Goal: Task Accomplishment & Management: Manage account settings

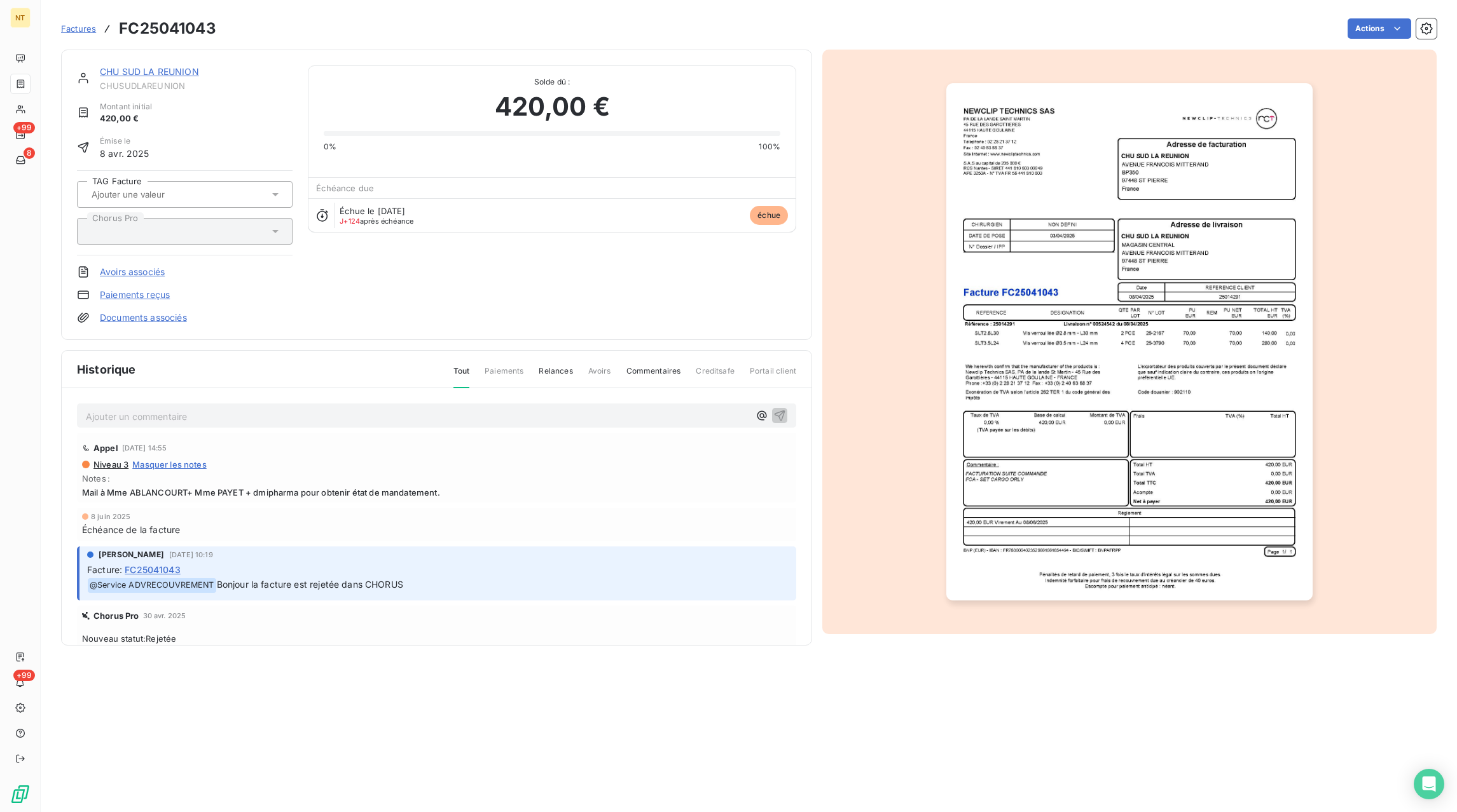
click at [86, 30] on span "Factures" at bounding box center [78, 28] width 35 height 10
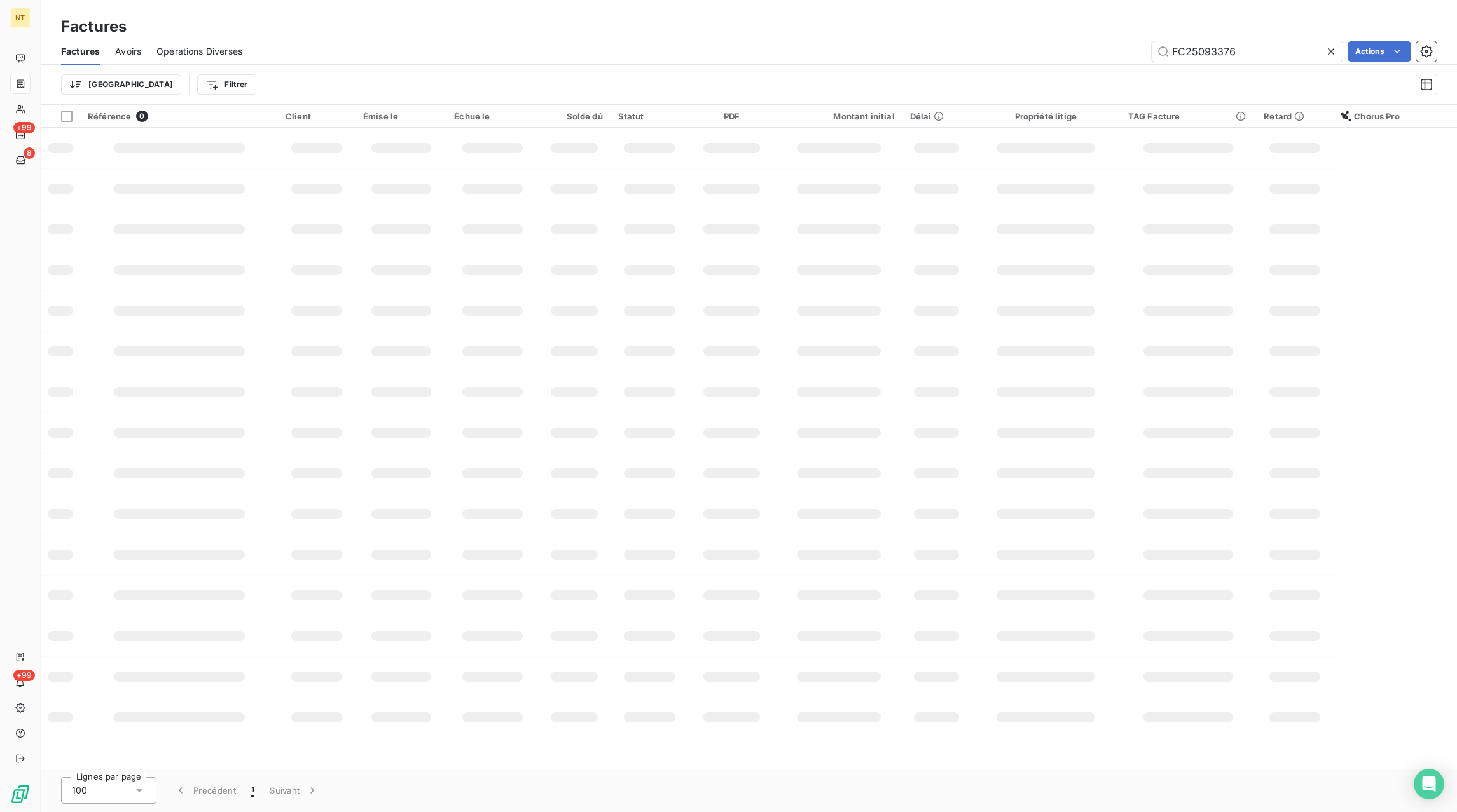
click at [1332, 52] on icon at bounding box center [1331, 52] width 13 height 13
click at [1306, 52] on input "text" at bounding box center [1247, 51] width 191 height 20
paste input "FC25040564"
type input "FC25040564"
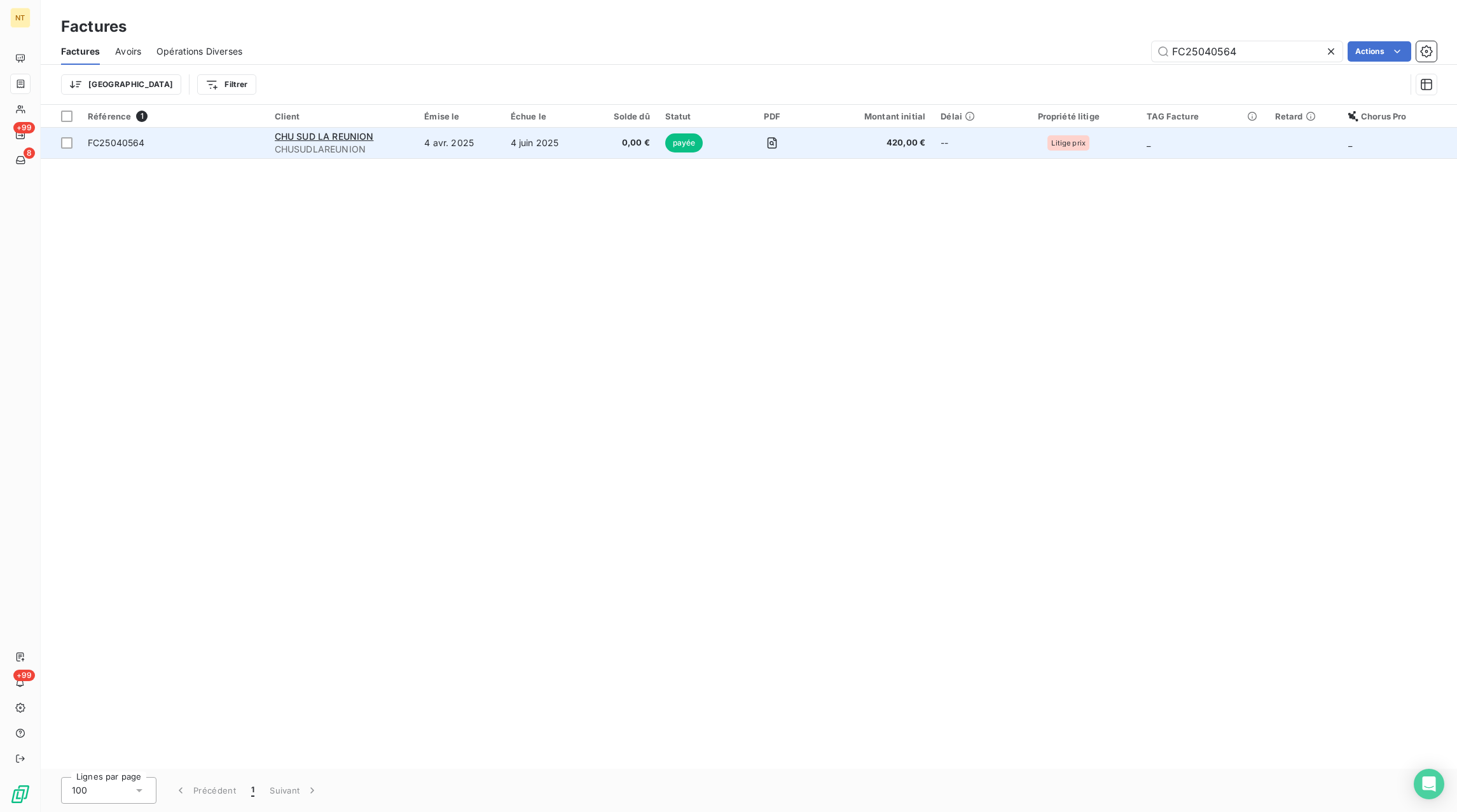
click at [520, 150] on td "4 juin 2025" at bounding box center [546, 143] width 87 height 31
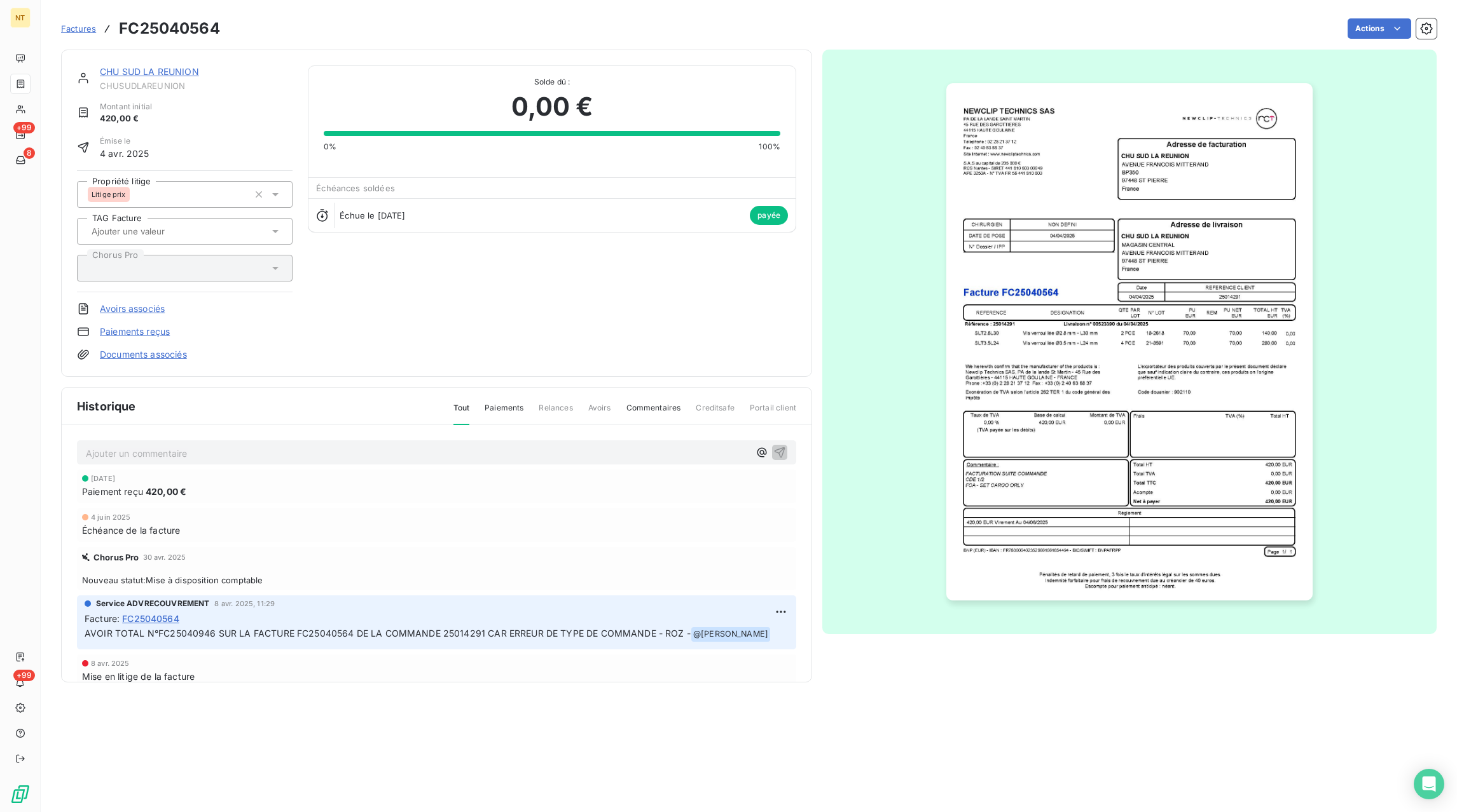
click at [188, 31] on h3 "FC25040564" at bounding box center [169, 28] width 101 height 23
copy h3 "FC25040564"
click at [74, 23] on link "Factures" at bounding box center [78, 29] width 35 height 13
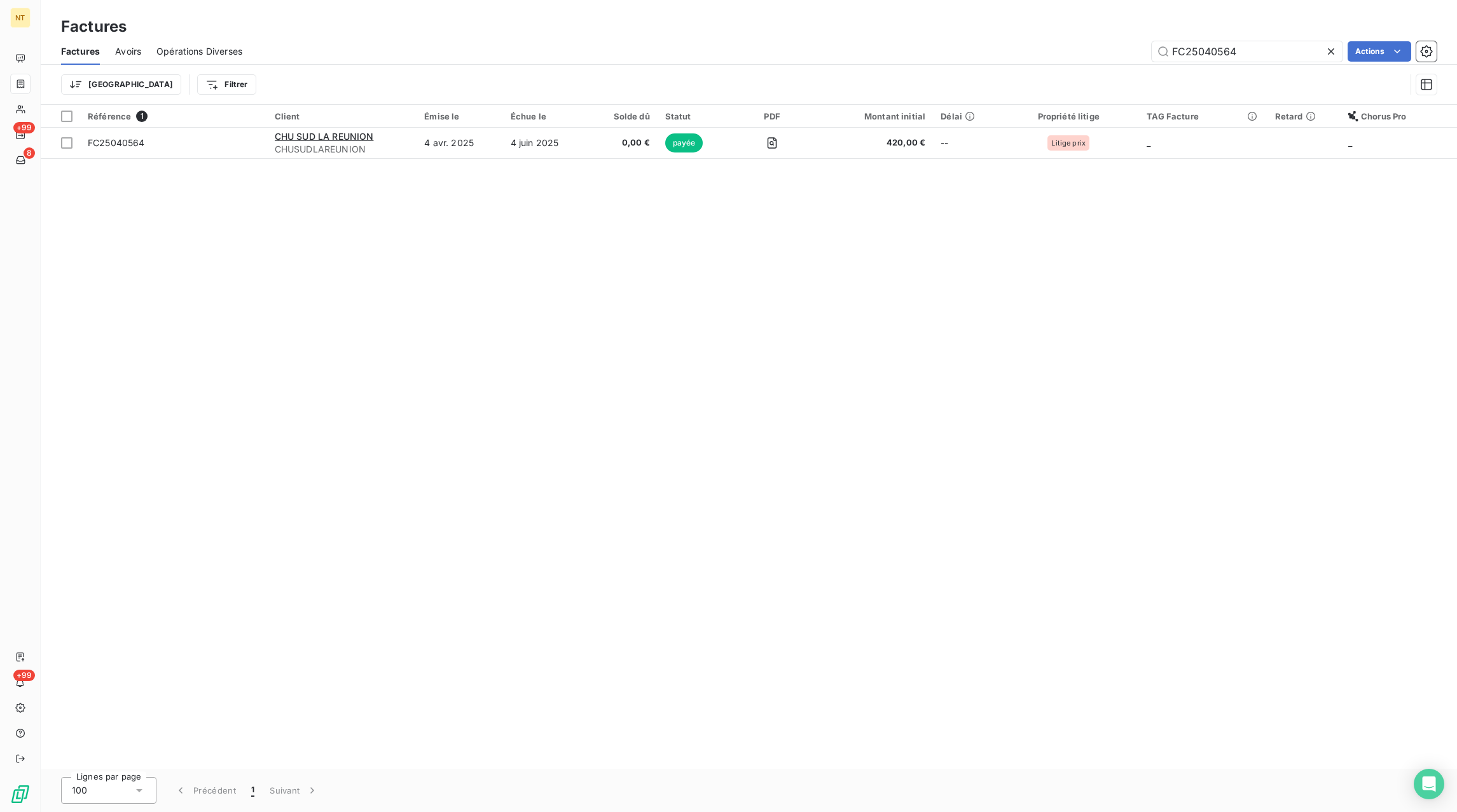
click at [124, 47] on span "Avoirs" at bounding box center [128, 52] width 26 height 13
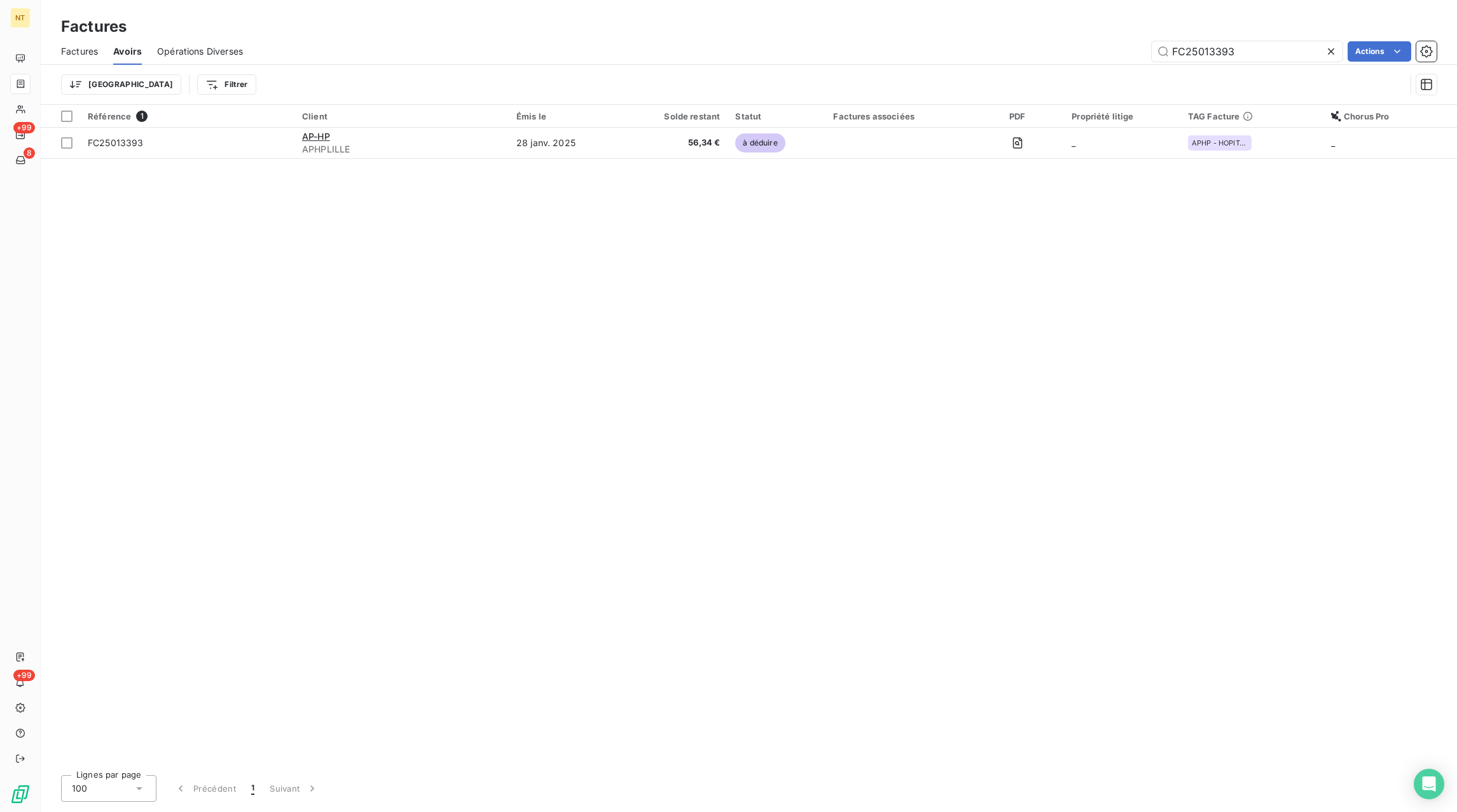
click at [1334, 46] on icon at bounding box center [1331, 52] width 13 height 13
click at [1316, 47] on input "text" at bounding box center [1247, 51] width 191 height 20
paste input "FC25040946"
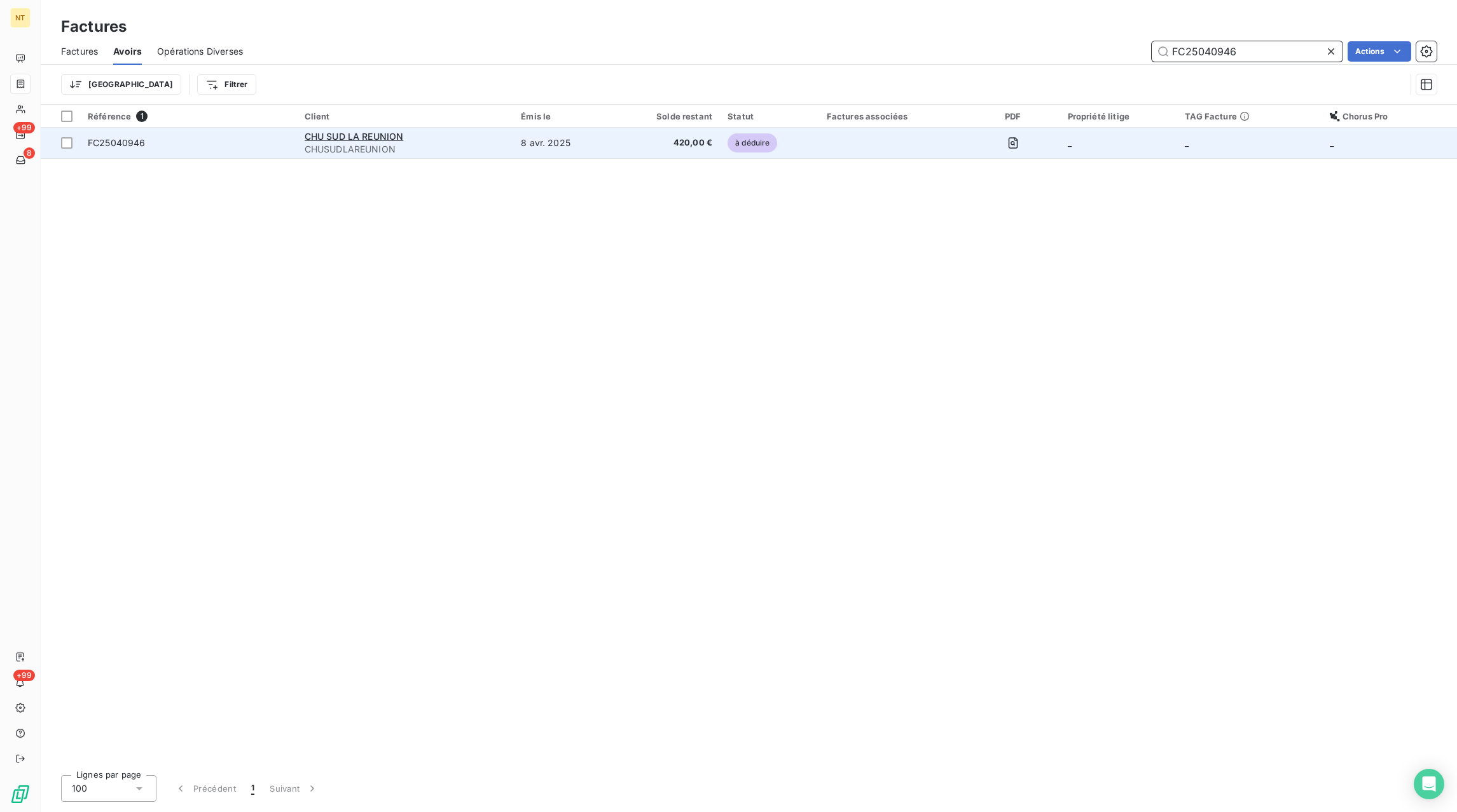
type input "FC25040946"
click at [612, 150] on td "8 avr. 2025" at bounding box center [562, 143] width 98 height 31
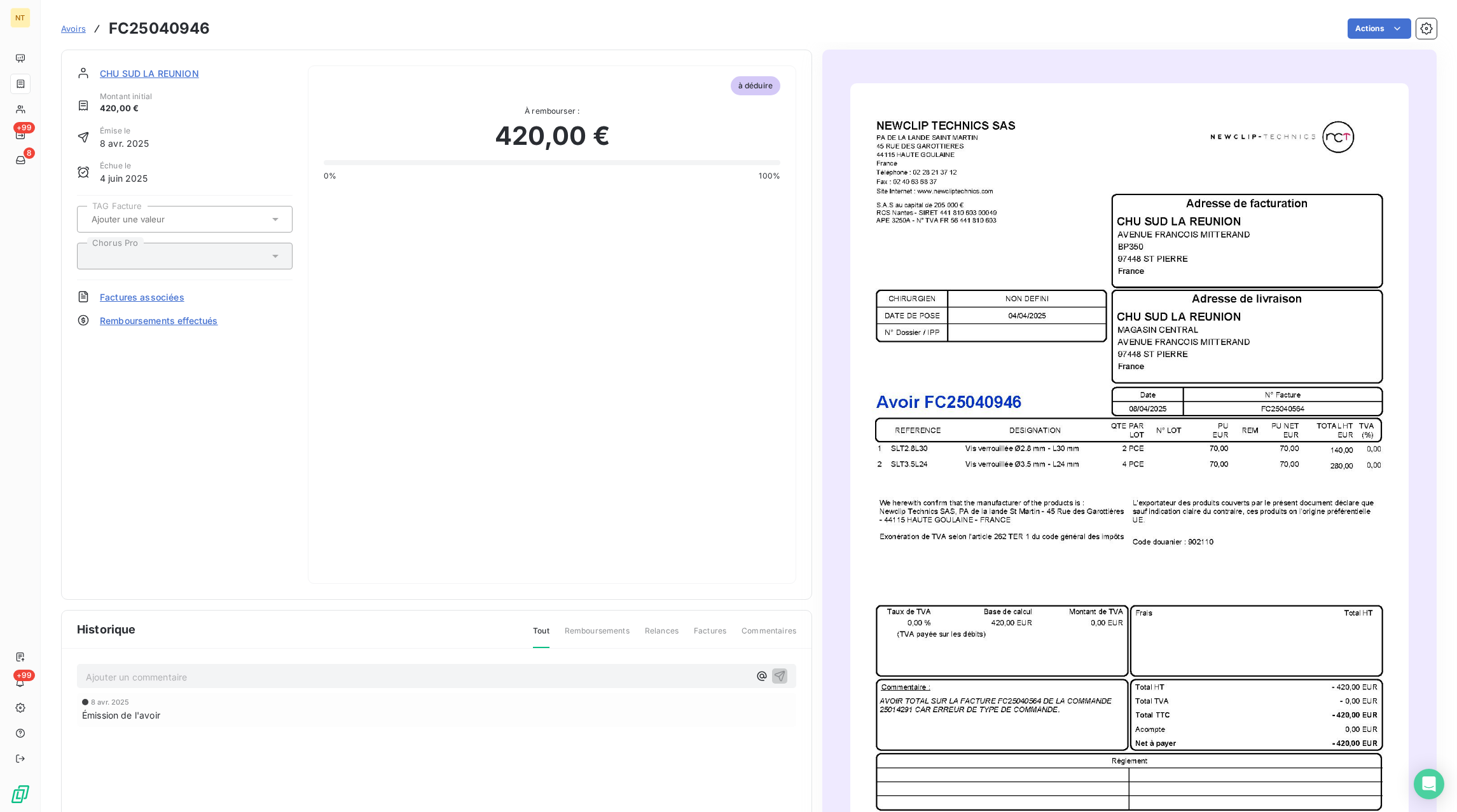
click at [68, 29] on span "Avoirs" at bounding box center [73, 28] width 25 height 10
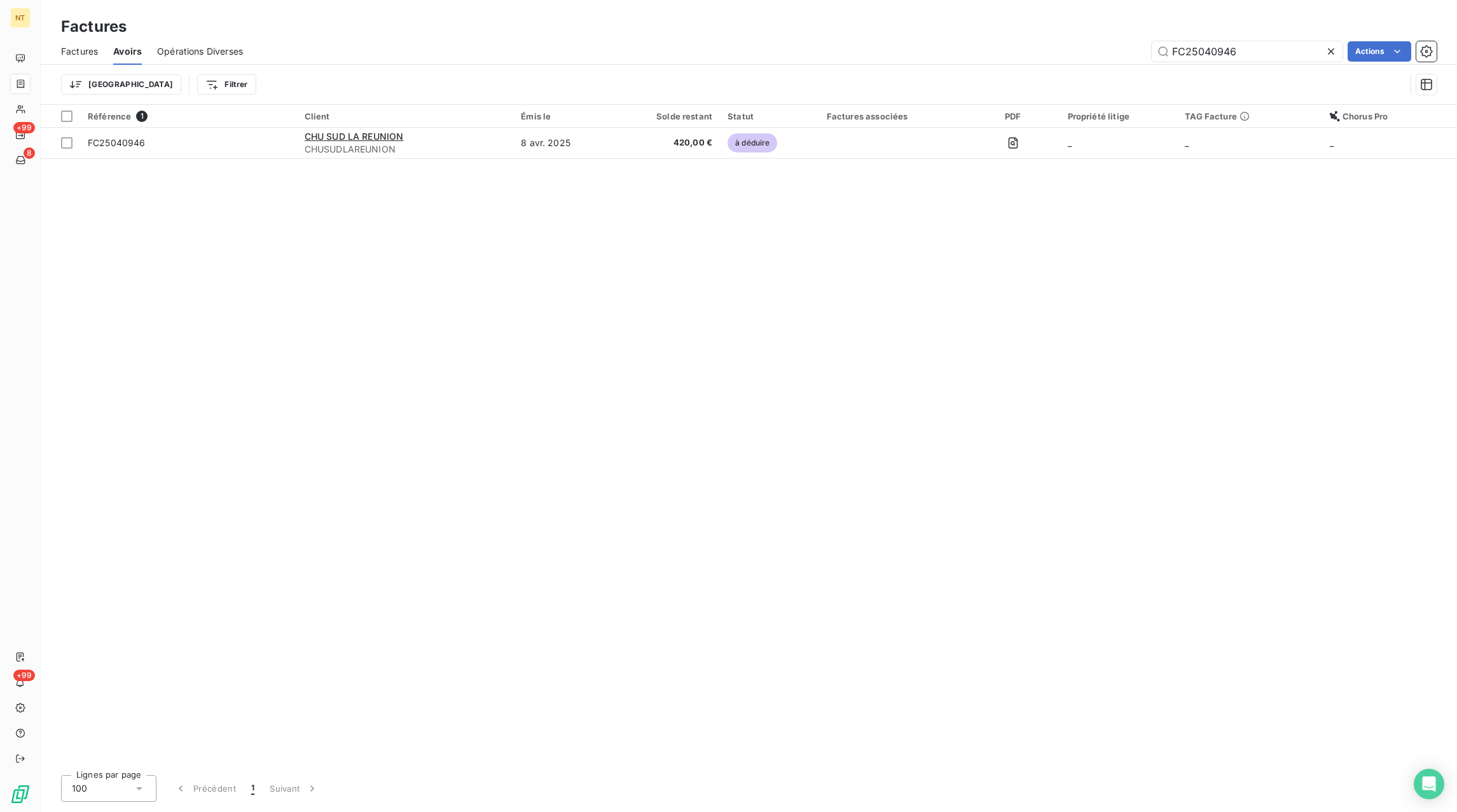
click at [88, 50] on span "Factures" at bounding box center [80, 52] width 37 height 13
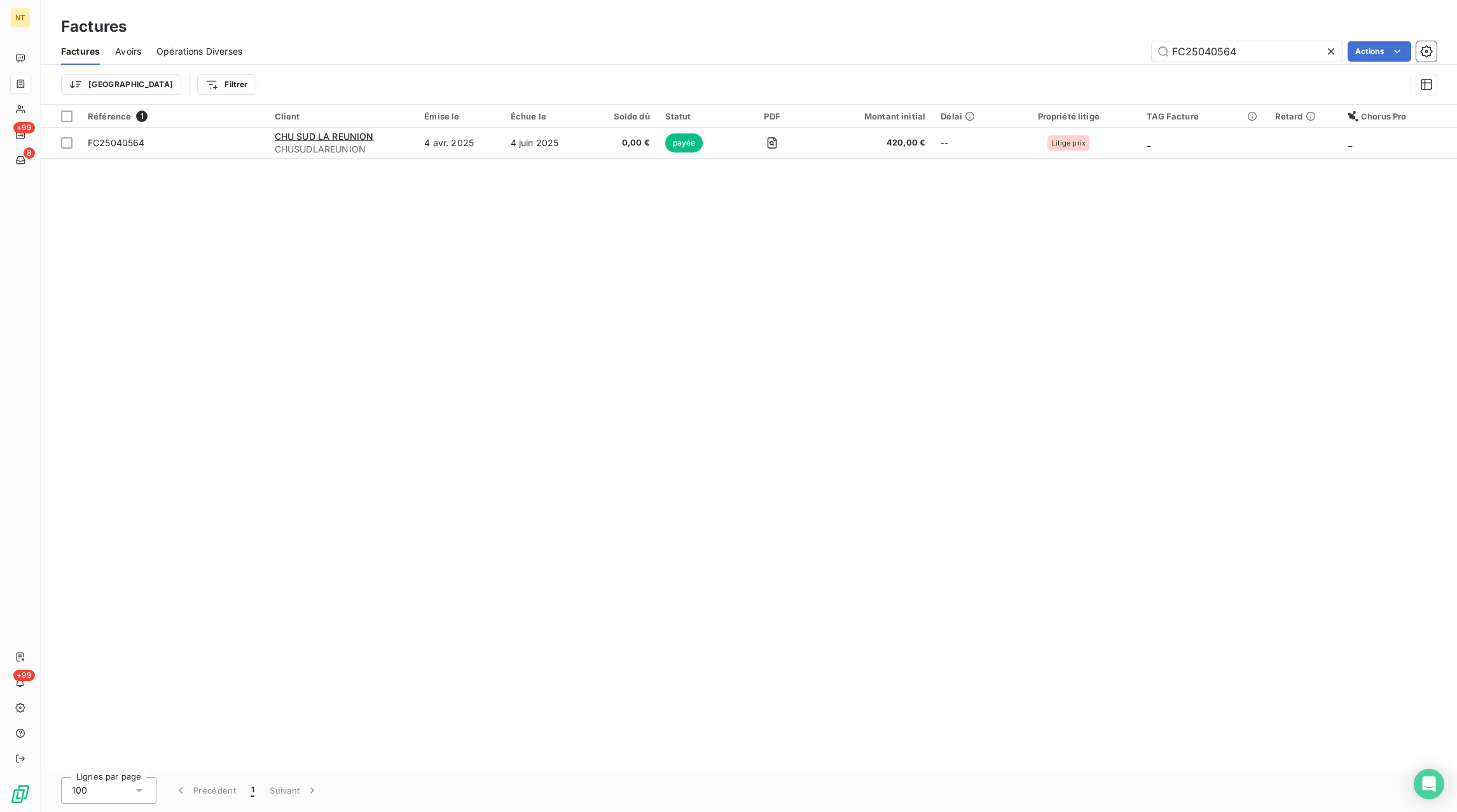
click at [1330, 51] on icon at bounding box center [1331, 52] width 6 height 6
click at [1289, 55] on input "text" at bounding box center [1247, 51] width 191 height 20
paste input "FC25041042"
type input "FC25041042"
click at [1330, 52] on icon at bounding box center [1331, 52] width 6 height 6
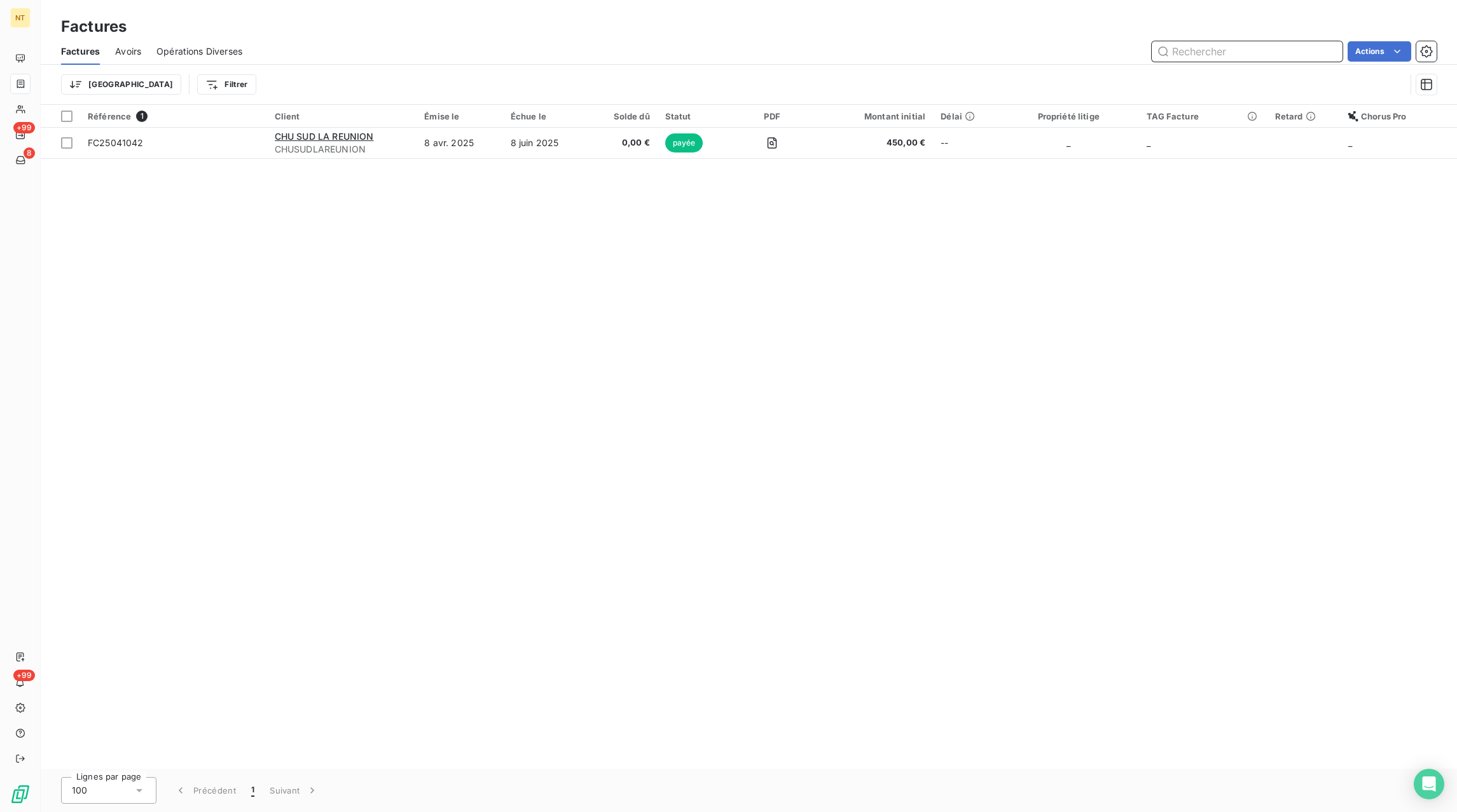
click at [1300, 52] on input "text" at bounding box center [1247, 51] width 191 height 20
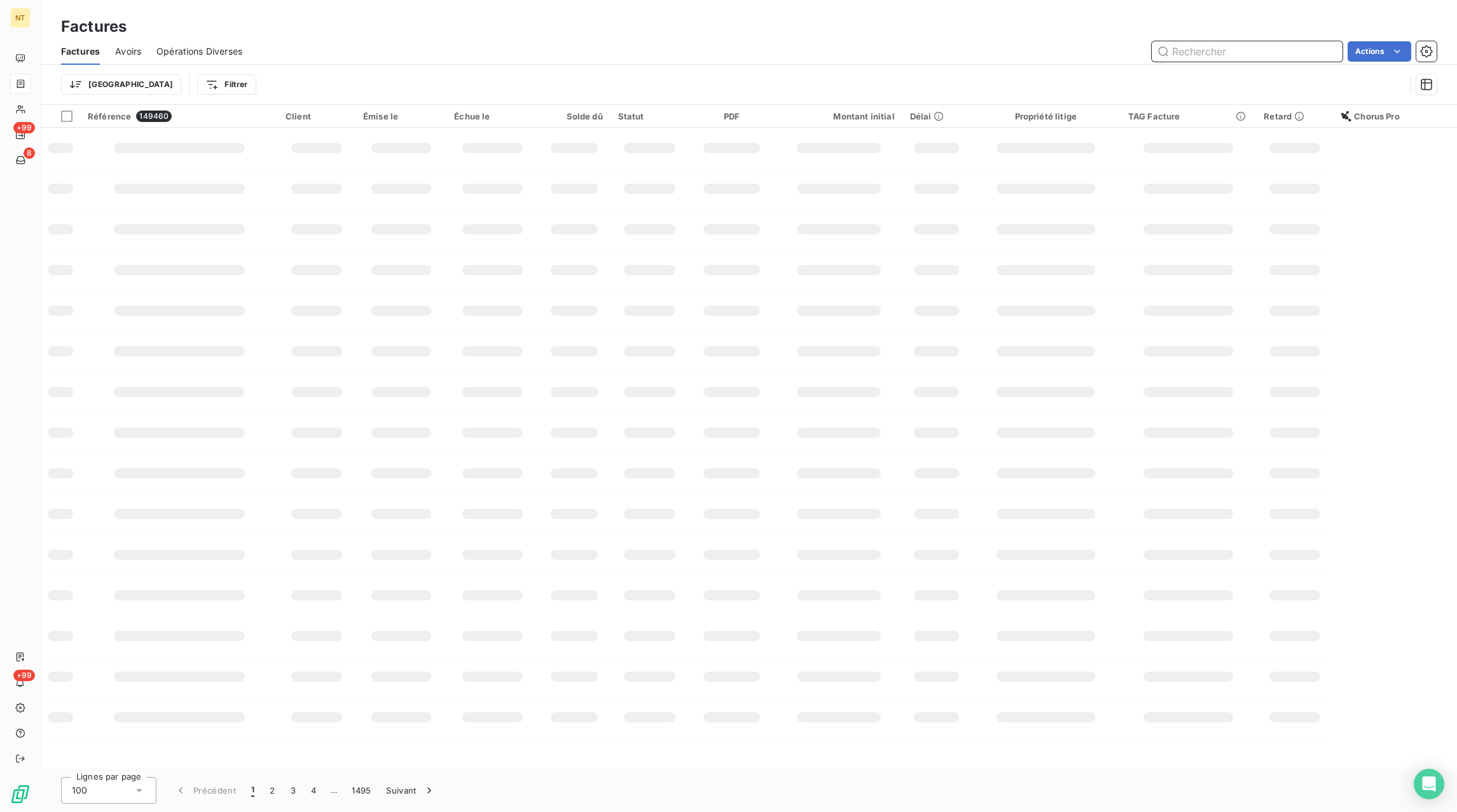
paste input "FC25041043"
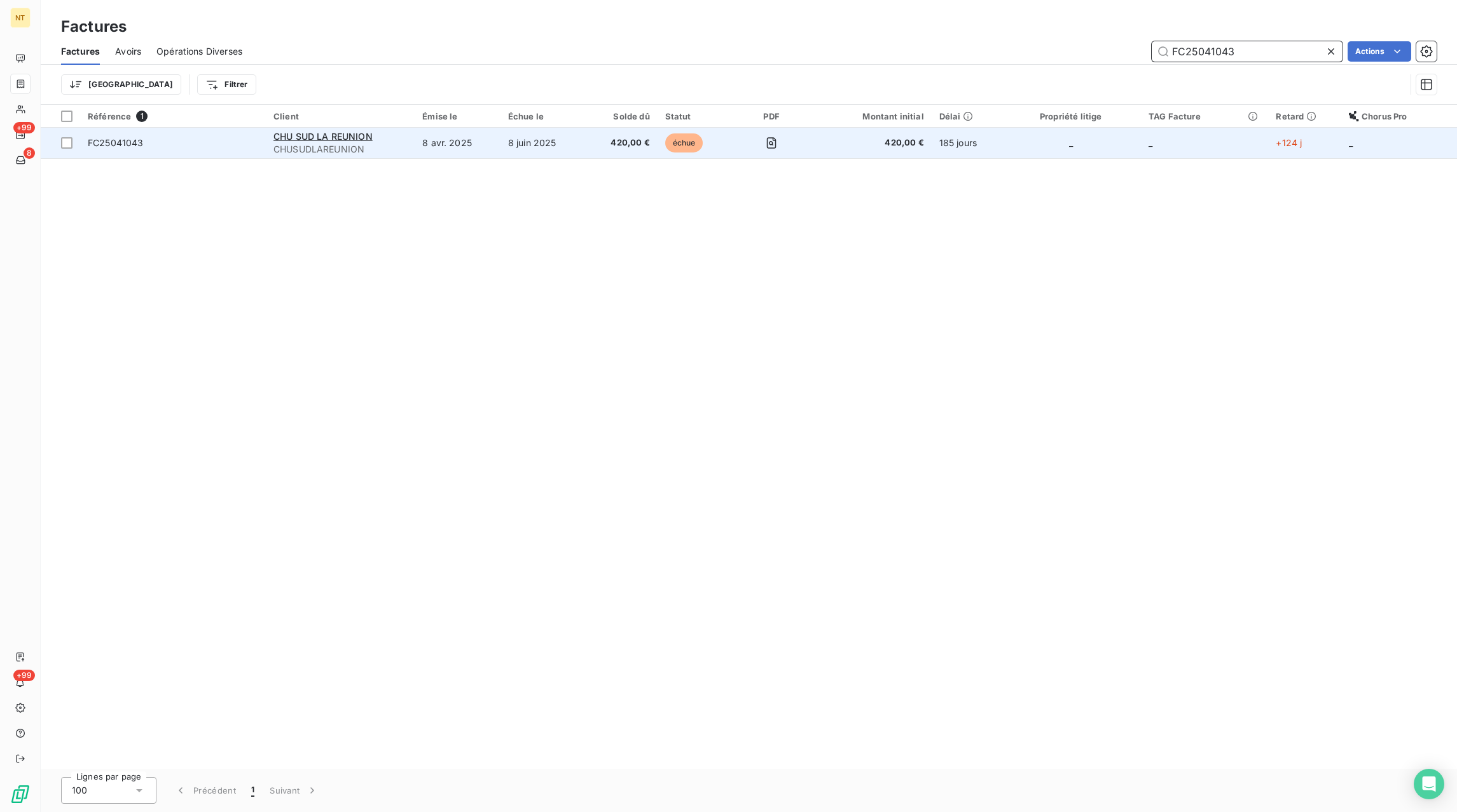
type input "FC25041043"
click at [537, 143] on td "8 juin 2025" at bounding box center [543, 143] width 86 height 31
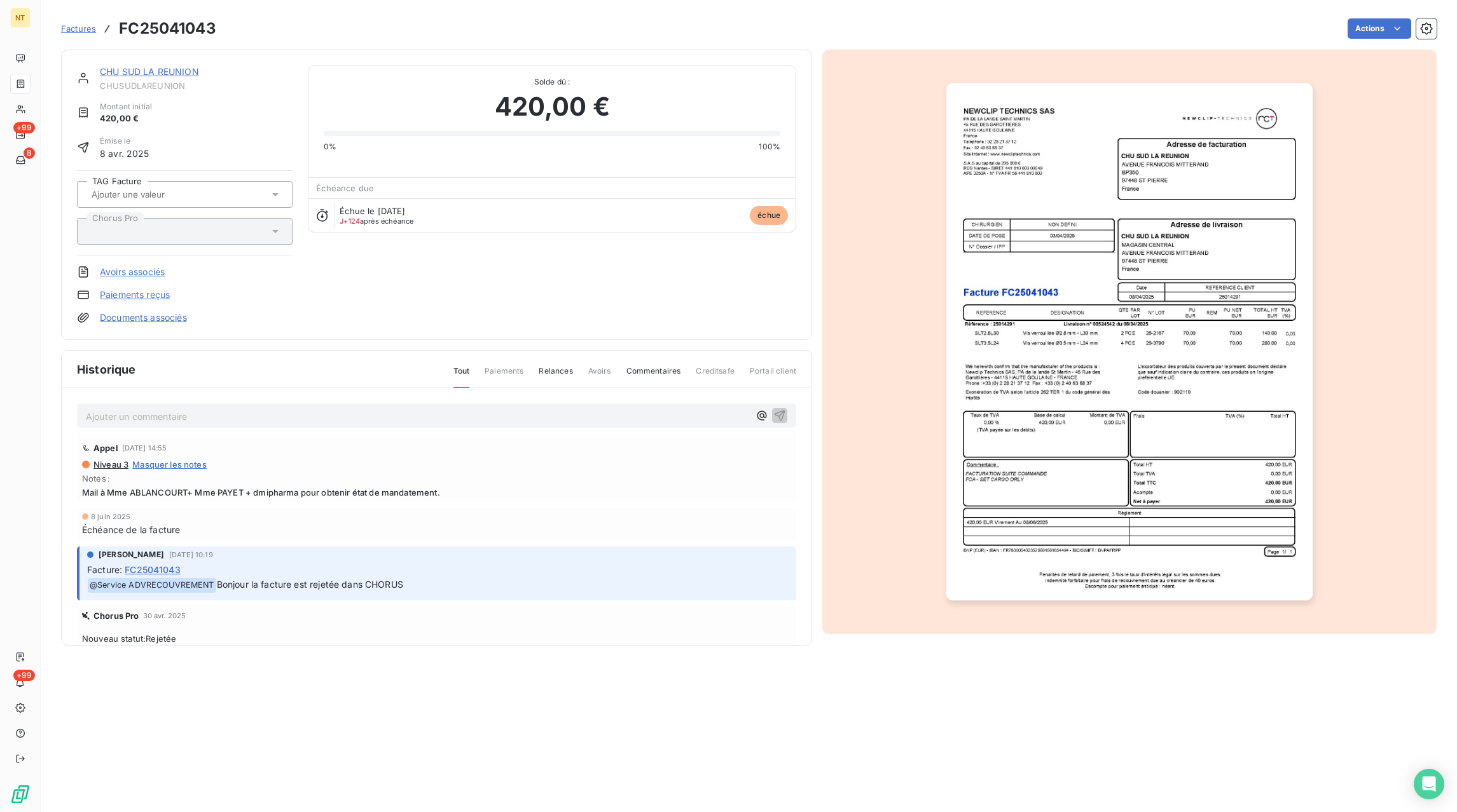
click at [76, 29] on span "Factures" at bounding box center [78, 28] width 35 height 10
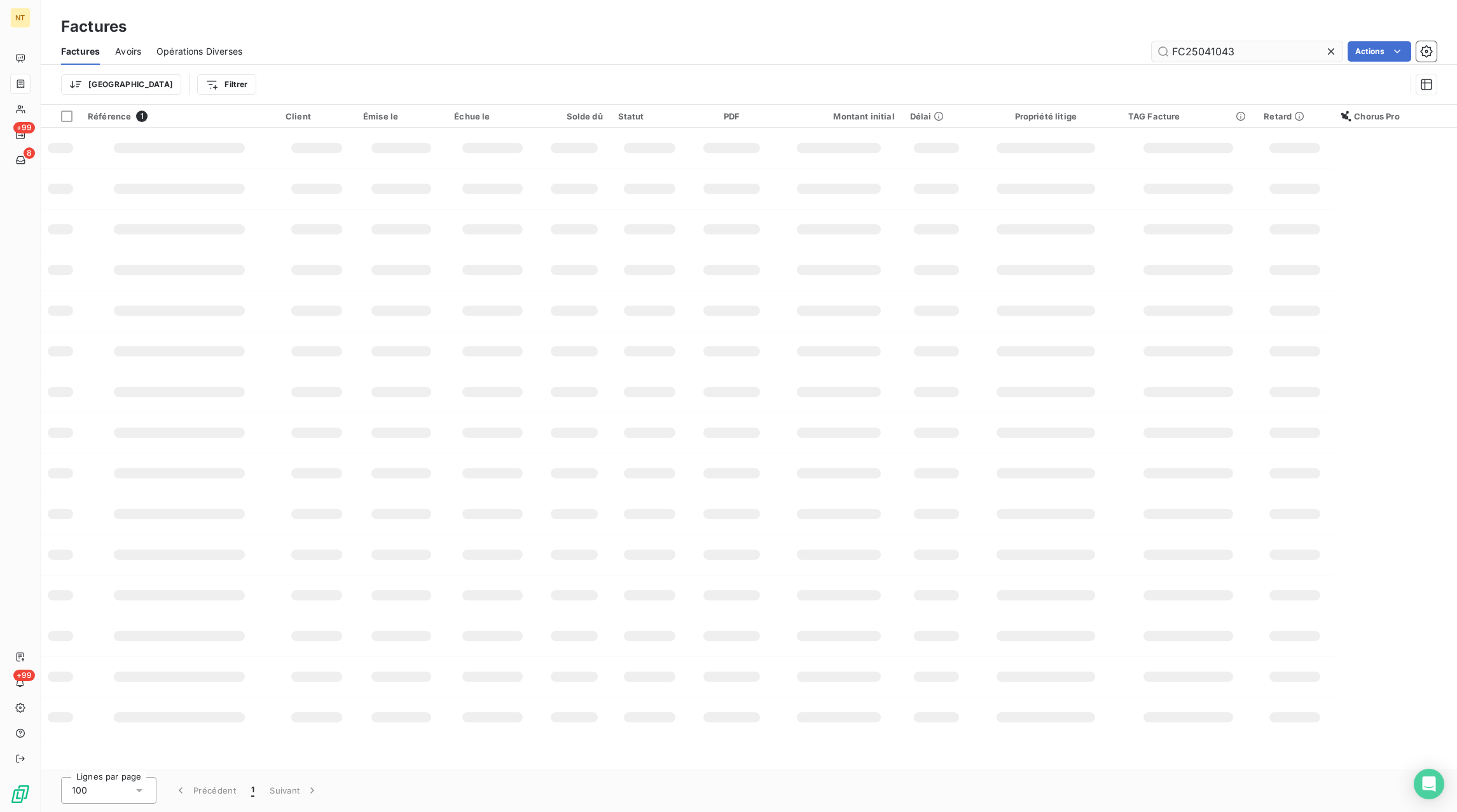
click at [1330, 50] on icon at bounding box center [1331, 52] width 13 height 13
click at [1309, 50] on input "text" at bounding box center [1247, 51] width 191 height 20
paste input "FC25040564"
type input "FC25040564"
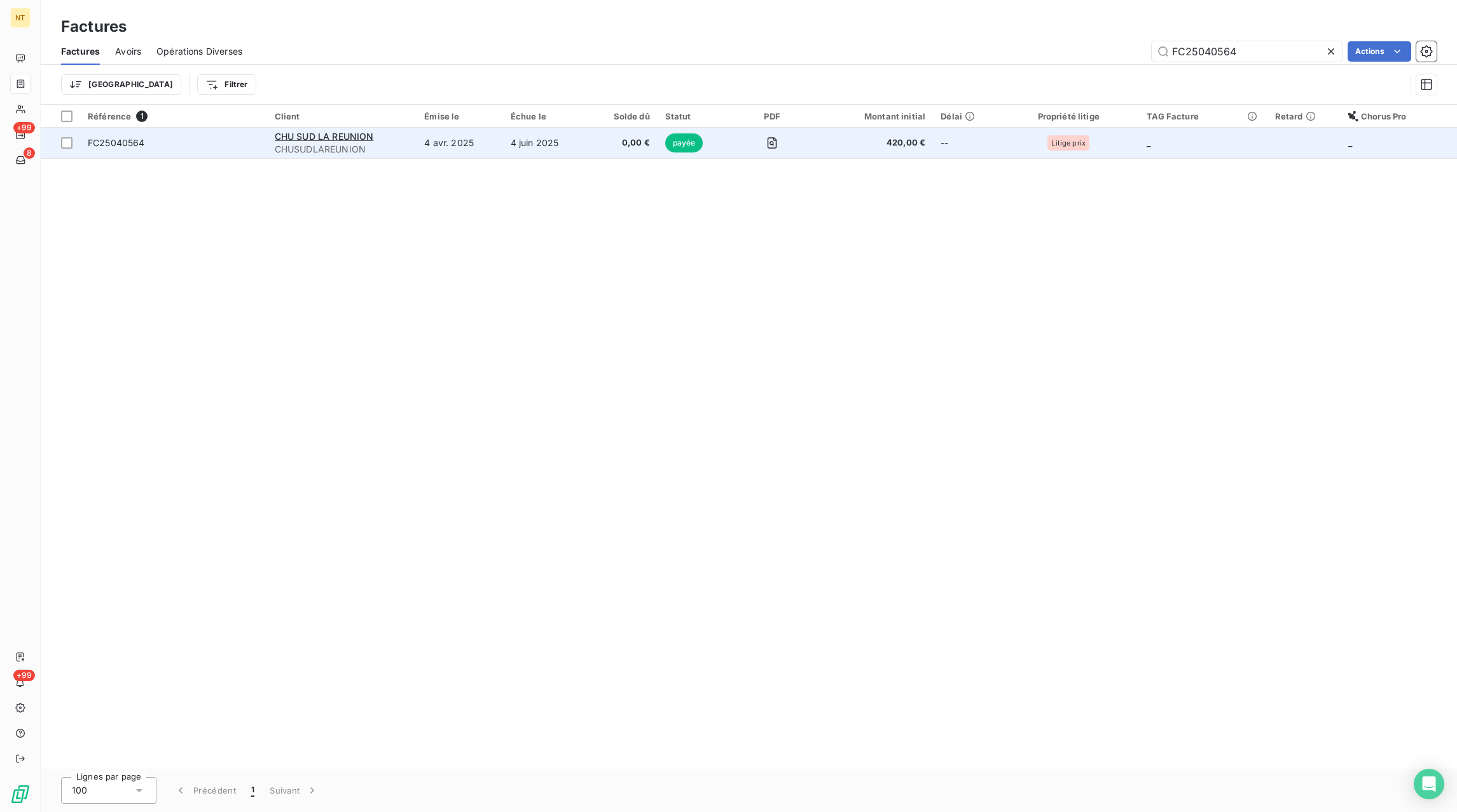
click at [467, 141] on td "4 avr. 2025" at bounding box center [459, 143] width 86 height 31
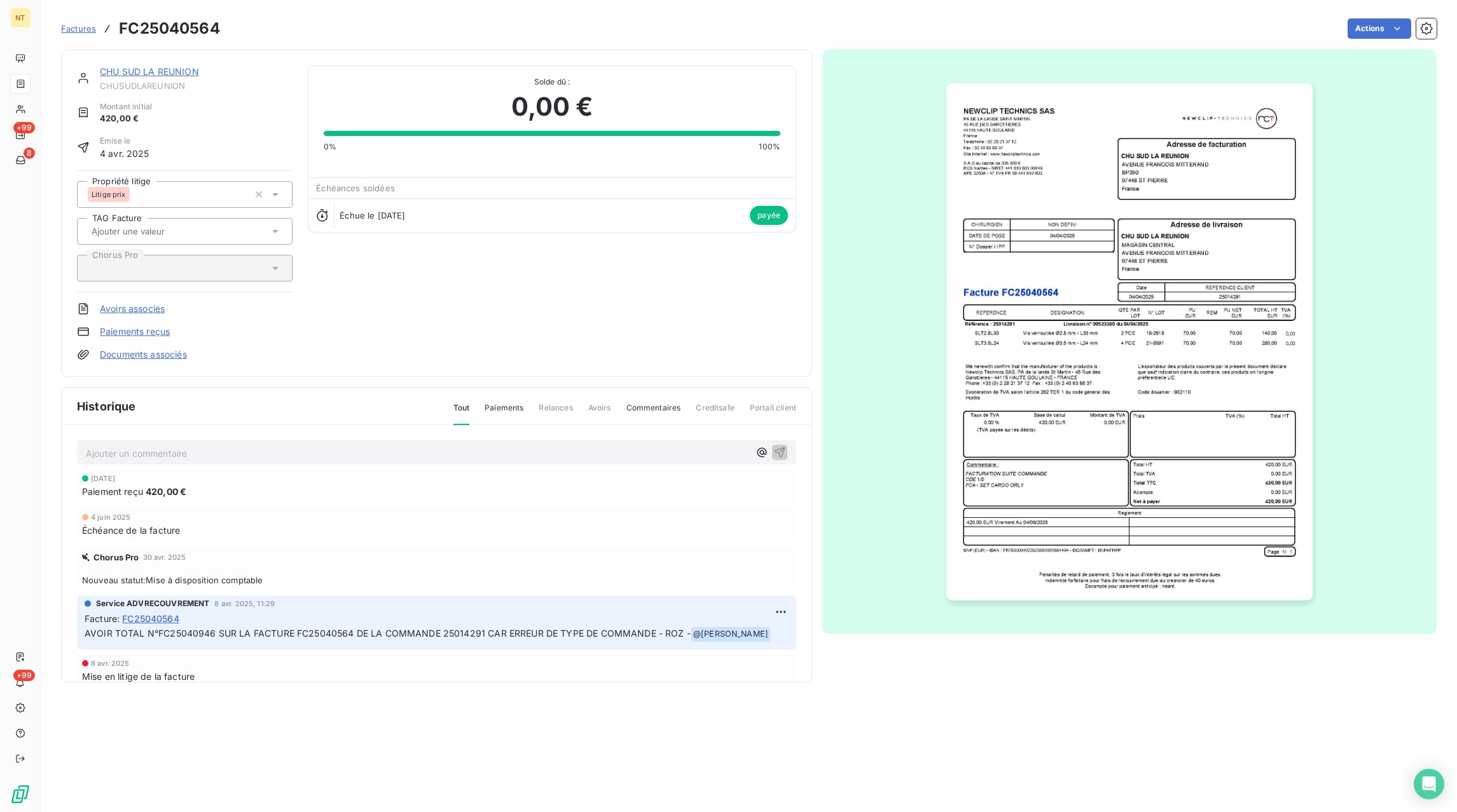
click at [171, 640] on p "AVOIR TOTAL N°FC25040946 SUR LA FACTURE FC25040564 DE LA COMMANDE 25014291 CAR …" at bounding box center [436, 634] width 704 height 15
click at [175, 634] on span "AVOIR TOTAL N°FC25040946 SUR LA FACTURE FC25040564 DE LA COMMANDE 25014291 CAR …" at bounding box center [388, 633] width 606 height 10
copy span "FC25040946"
click at [82, 31] on span "Factures" at bounding box center [78, 28] width 35 height 10
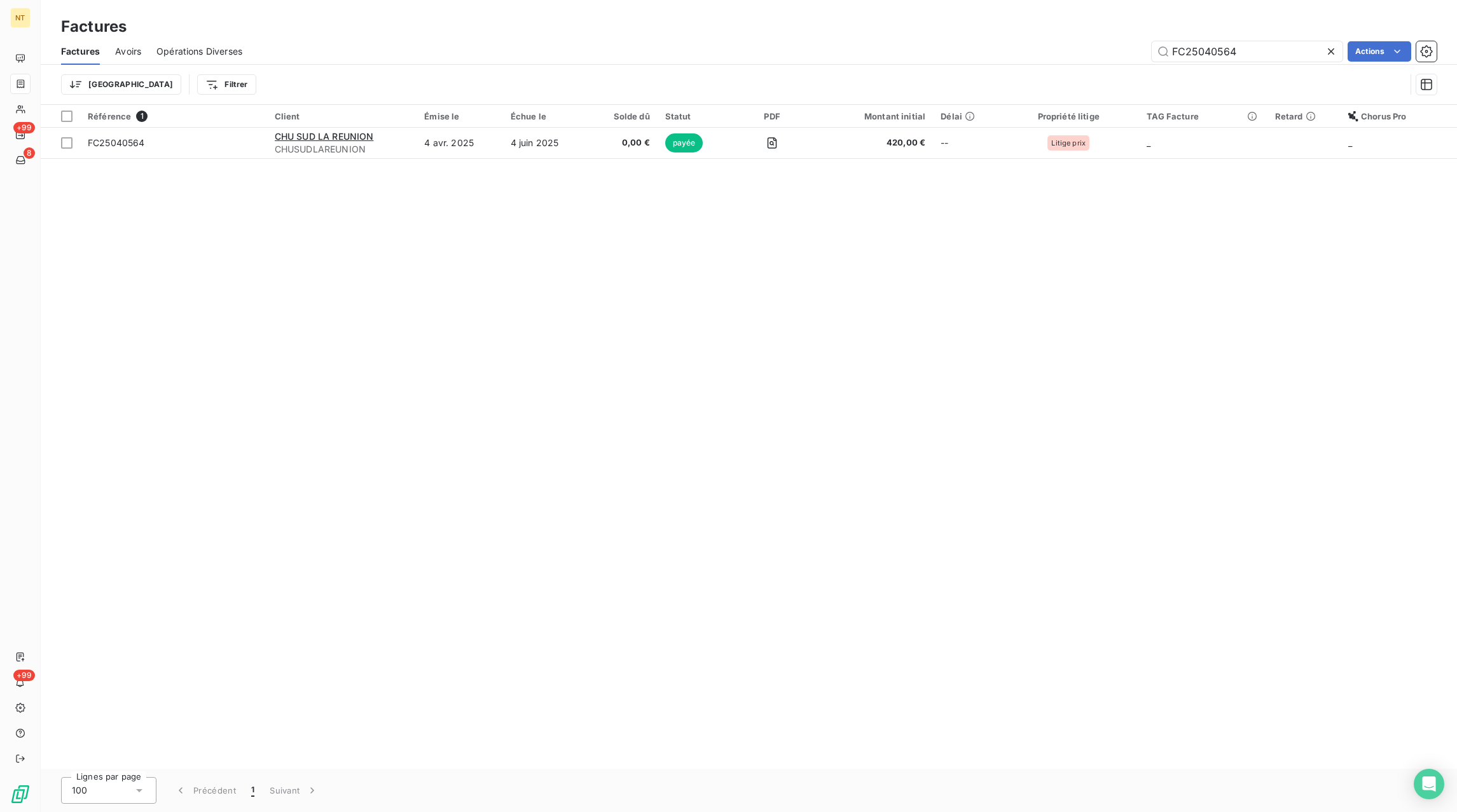
click at [1334, 52] on icon at bounding box center [1331, 52] width 13 height 13
click at [1301, 53] on input "text" at bounding box center [1247, 51] width 191 height 20
paste input "FC25041042"
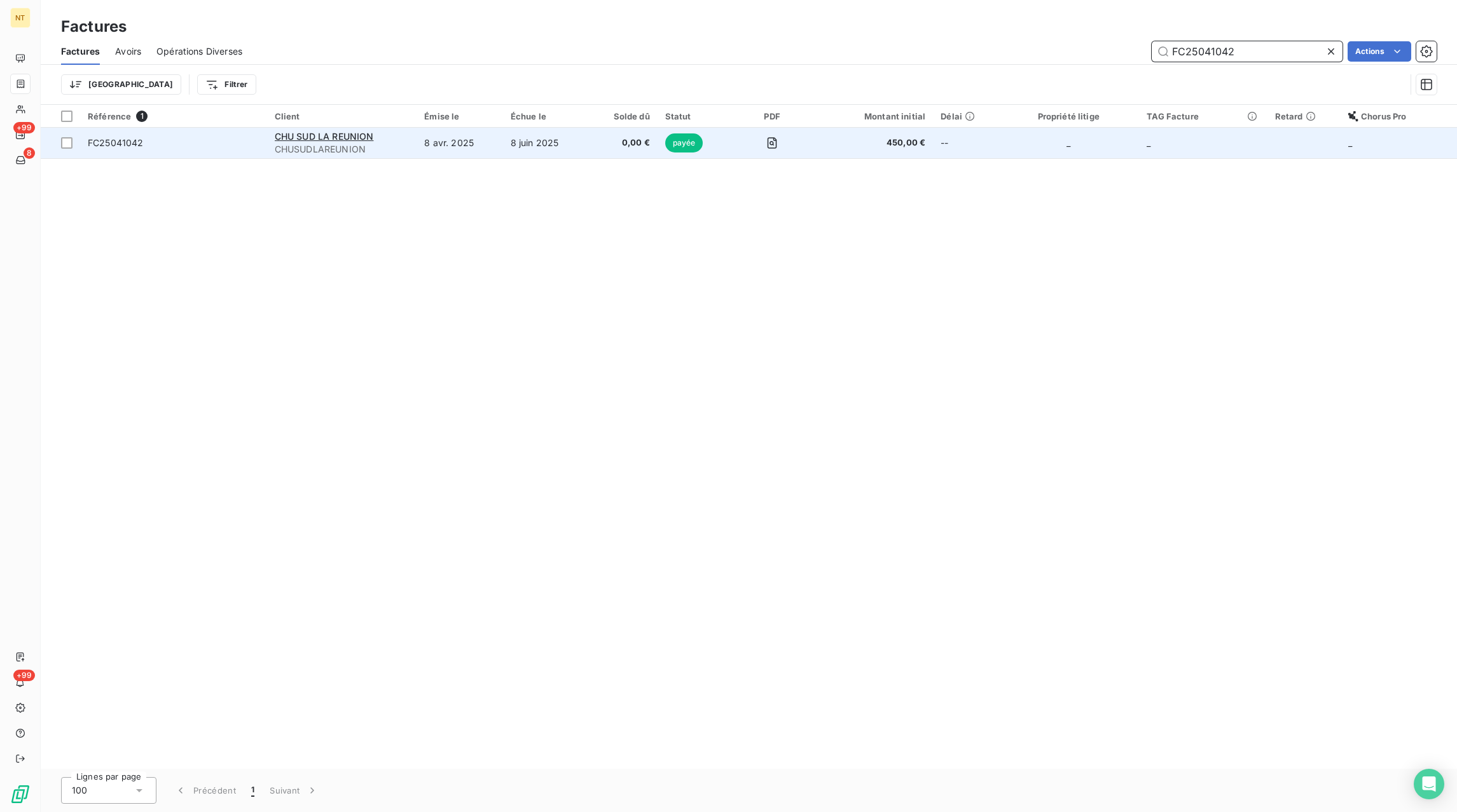
type input "FC25041042"
click at [613, 148] on span "0,00 €" at bounding box center [623, 143] width 52 height 13
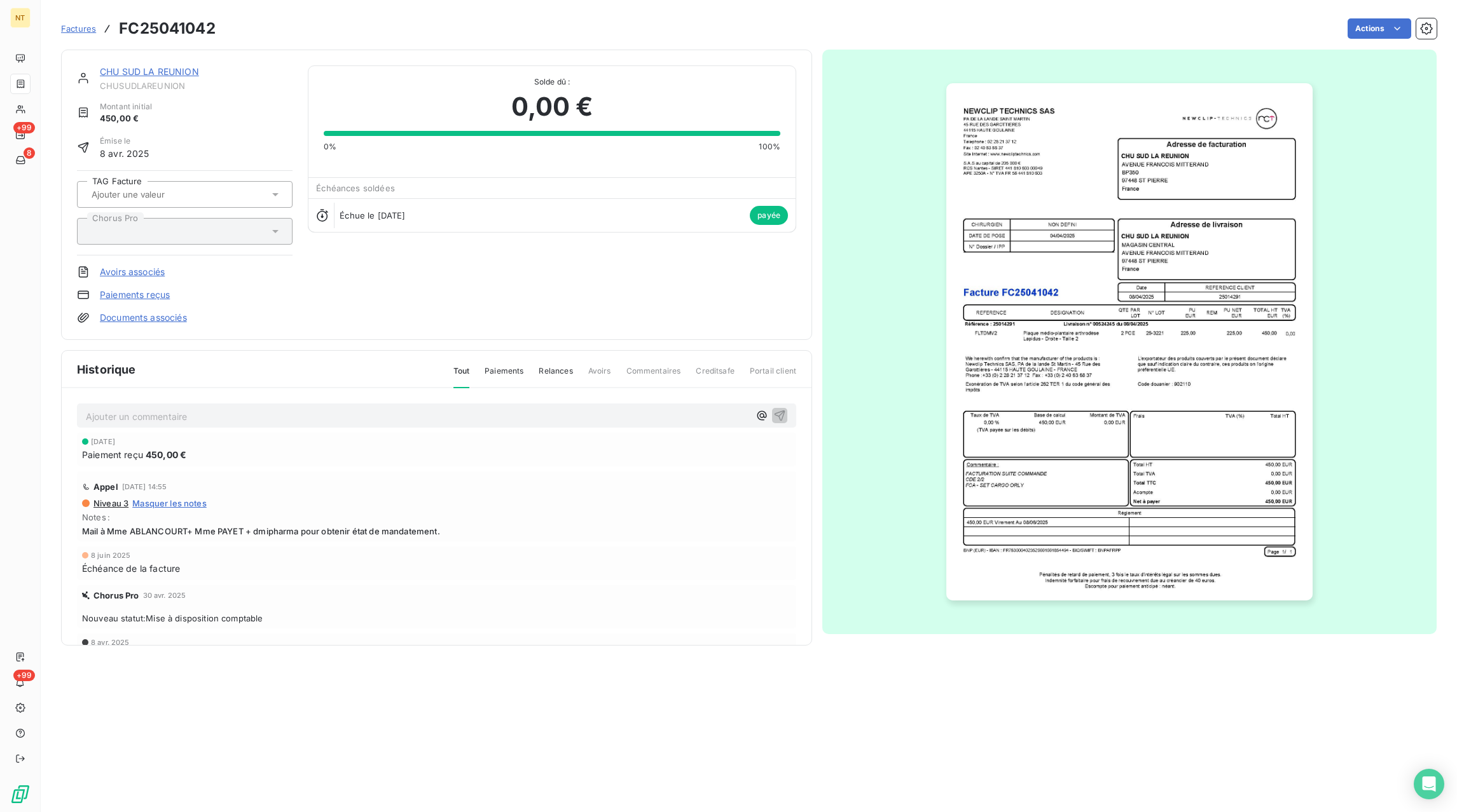
click at [92, 27] on span "Factures" at bounding box center [78, 28] width 35 height 10
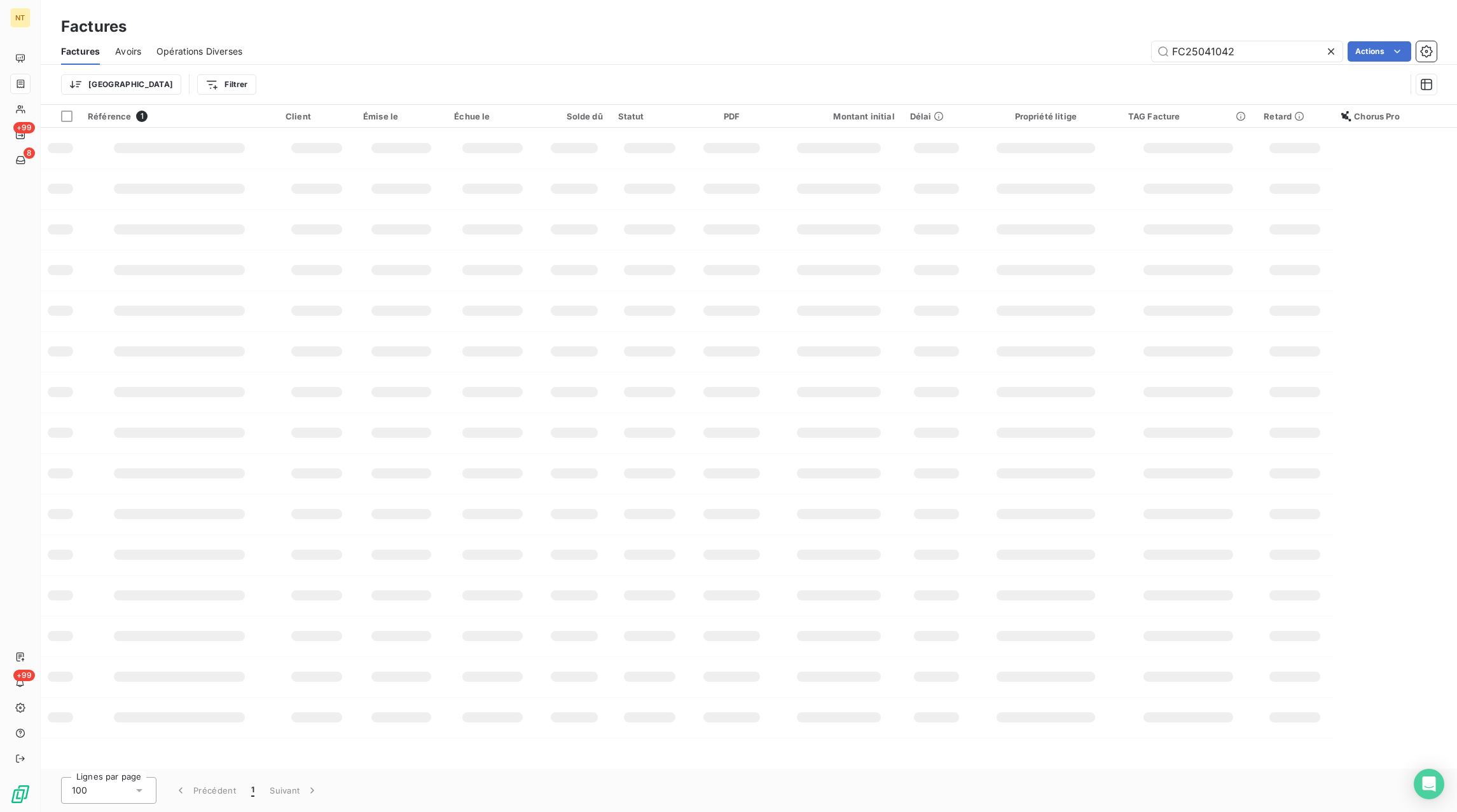
click at [1332, 51] on icon at bounding box center [1331, 52] width 13 height 13
click at [1243, 52] on input "text" at bounding box center [1247, 51] width 191 height 20
paste input "FC25041043"
type input "FC25041043"
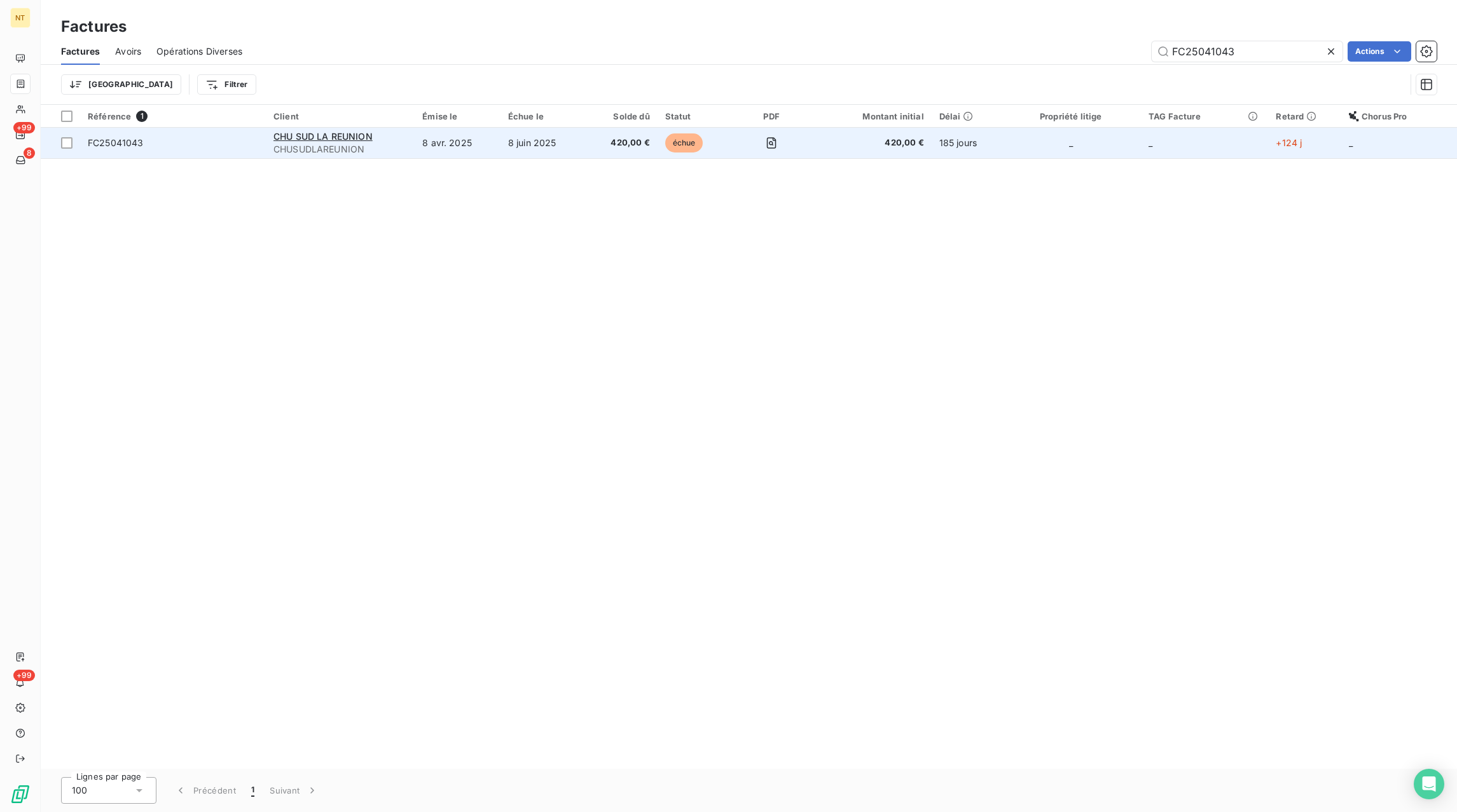
click at [594, 146] on td "420,00 €" at bounding box center [622, 143] width 71 height 31
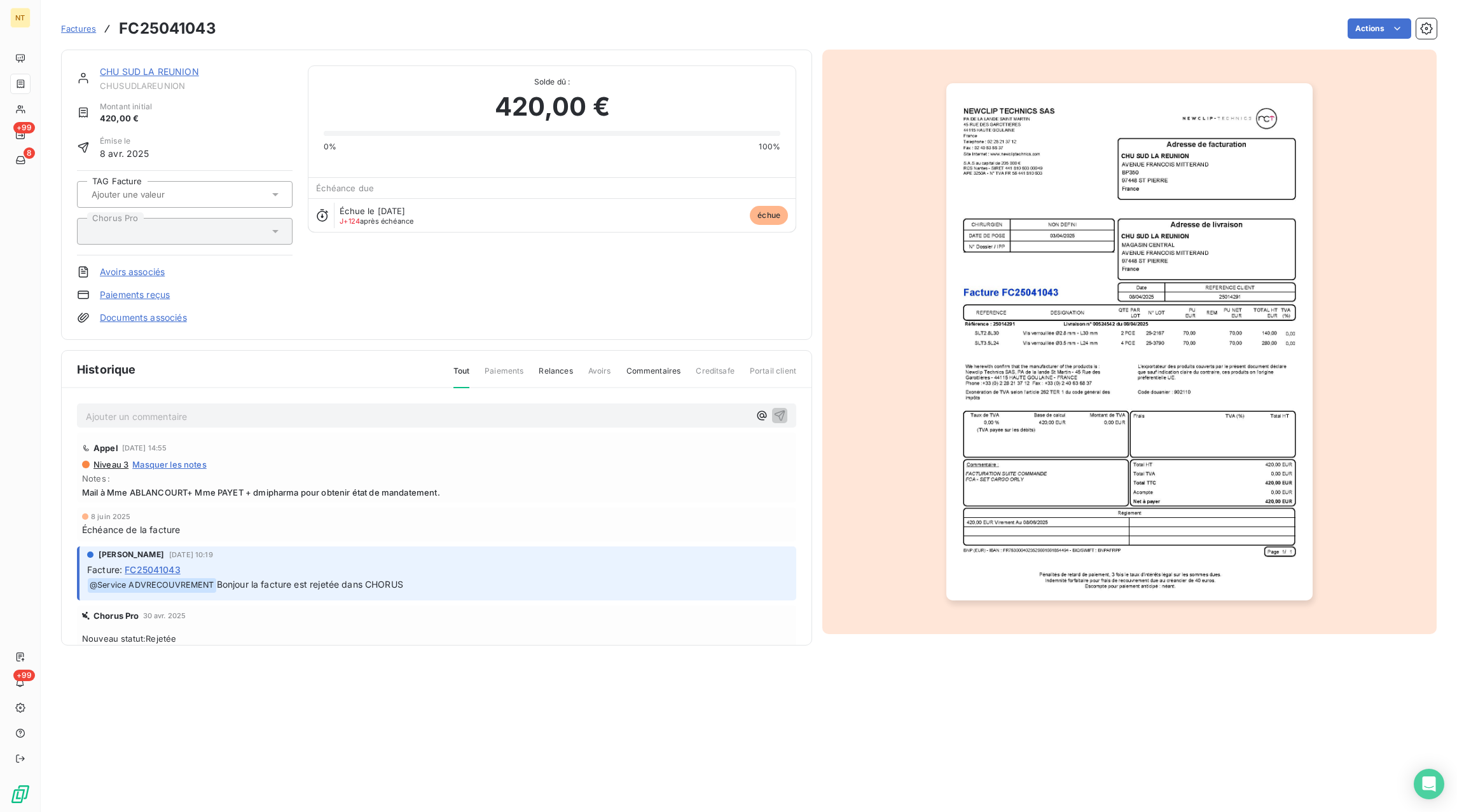
click at [185, 416] on p "Ajouter un commentaire ﻿" at bounding box center [417, 416] width 663 height 16
click at [1358, 35] on html "NT +99 8 +99 Factures FC25041043 Actions CHU SUD LA REUNION CHUSUDLAREUNION Mon…" at bounding box center [728, 406] width 1457 height 812
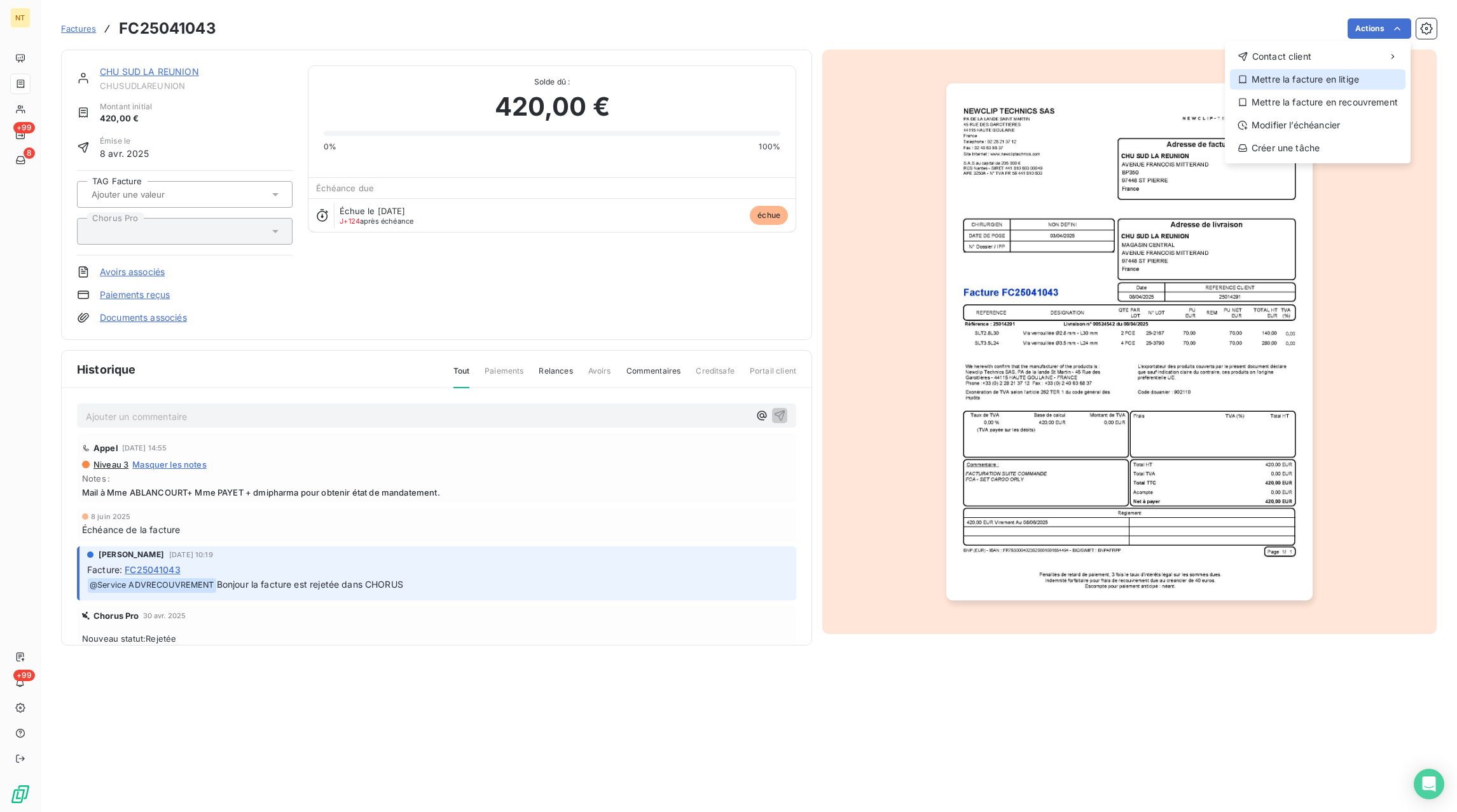
click at [1313, 83] on div "Mettre la facture en litige" at bounding box center [1318, 79] width 176 height 20
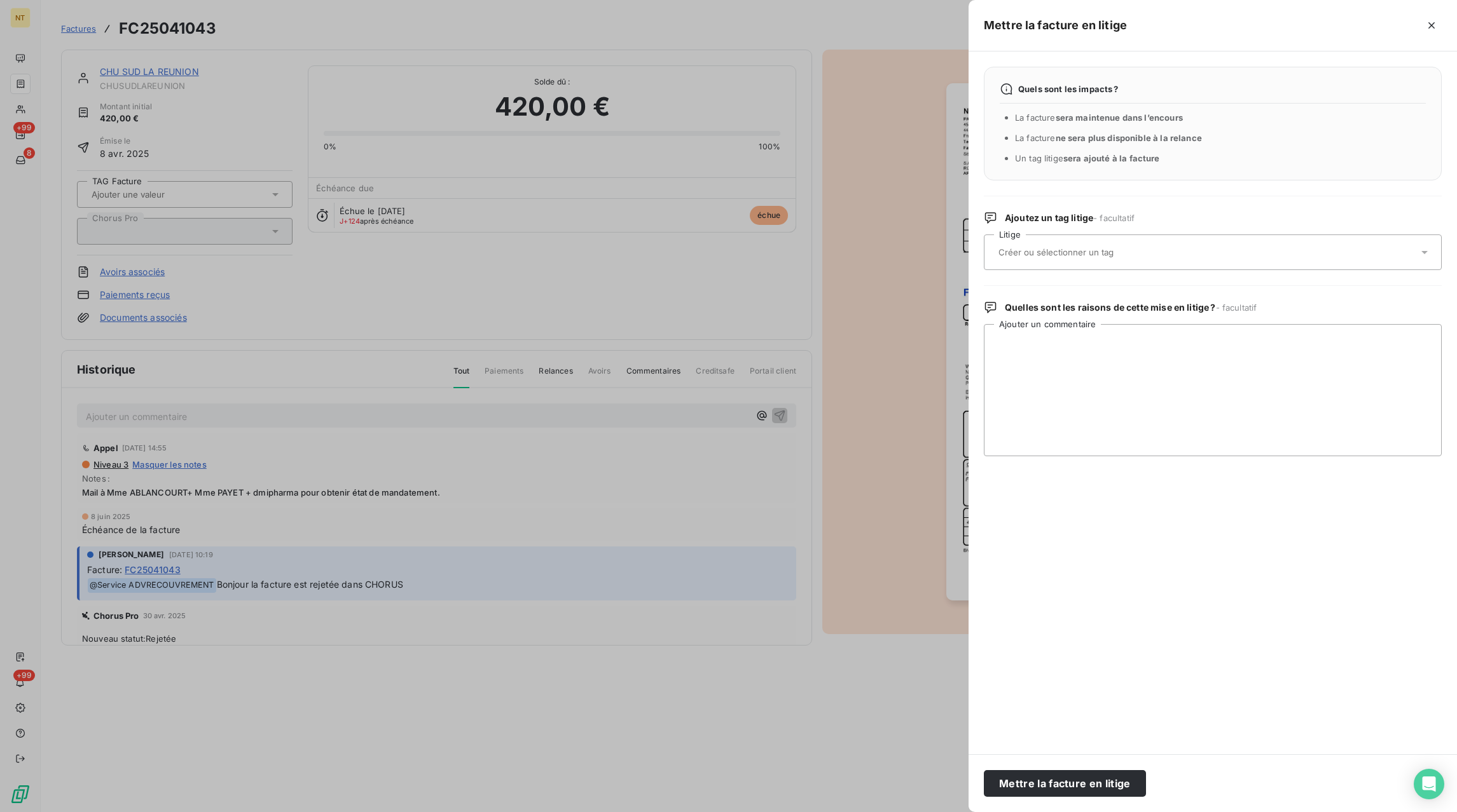
click at [1039, 255] on input "text" at bounding box center [1090, 252] width 185 height 11
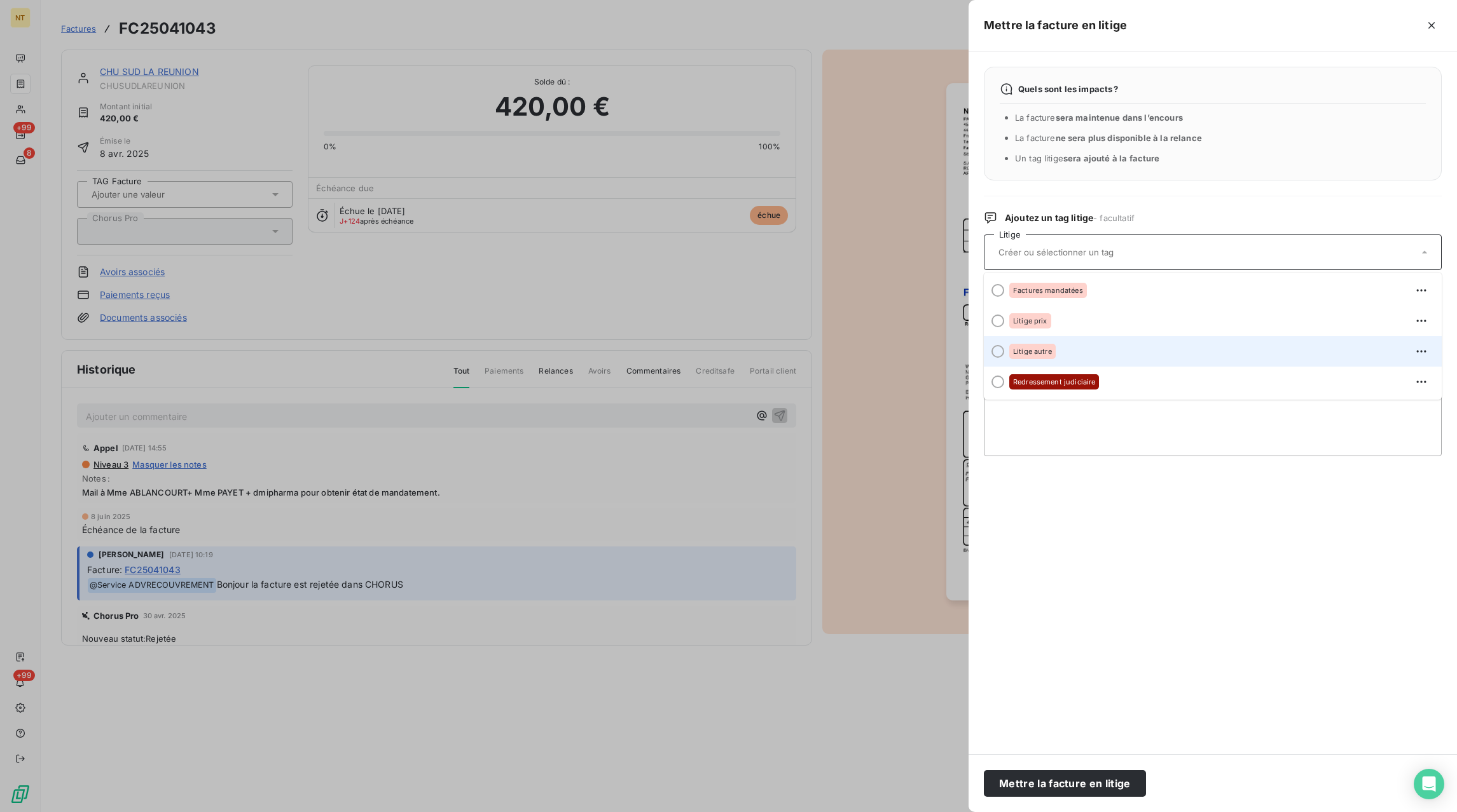
click at [1036, 349] on span "Litige autre" at bounding box center [1032, 351] width 39 height 7
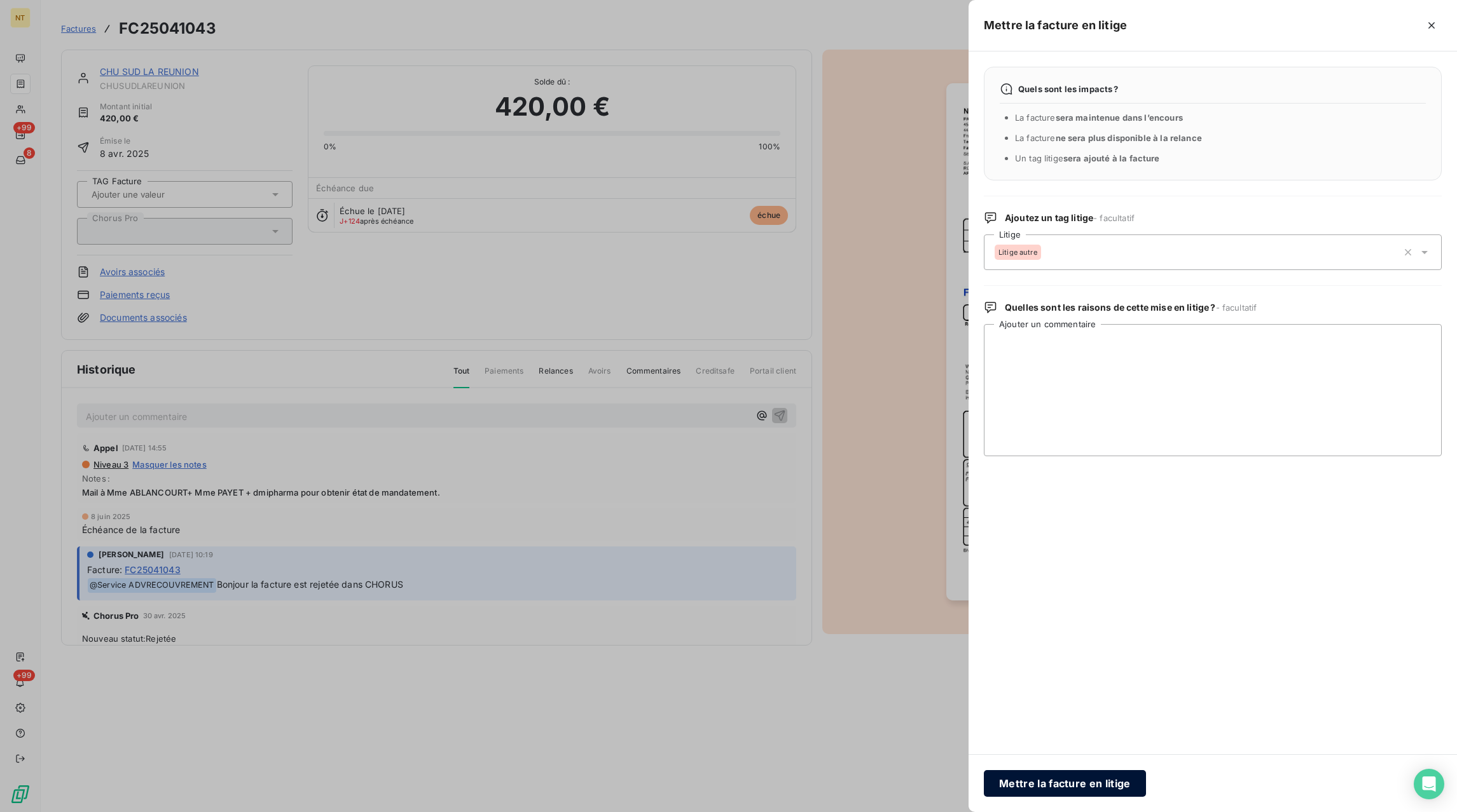
drag, startPoint x: 1065, startPoint y: 800, endPoint x: 1065, endPoint y: 793, distance: 7.0
click at [1065, 798] on div "Mettre la facture en litige" at bounding box center [1213, 784] width 488 height 58
click at [1065, 793] on button "Mettre la facture en litige" at bounding box center [1065, 783] width 162 height 27
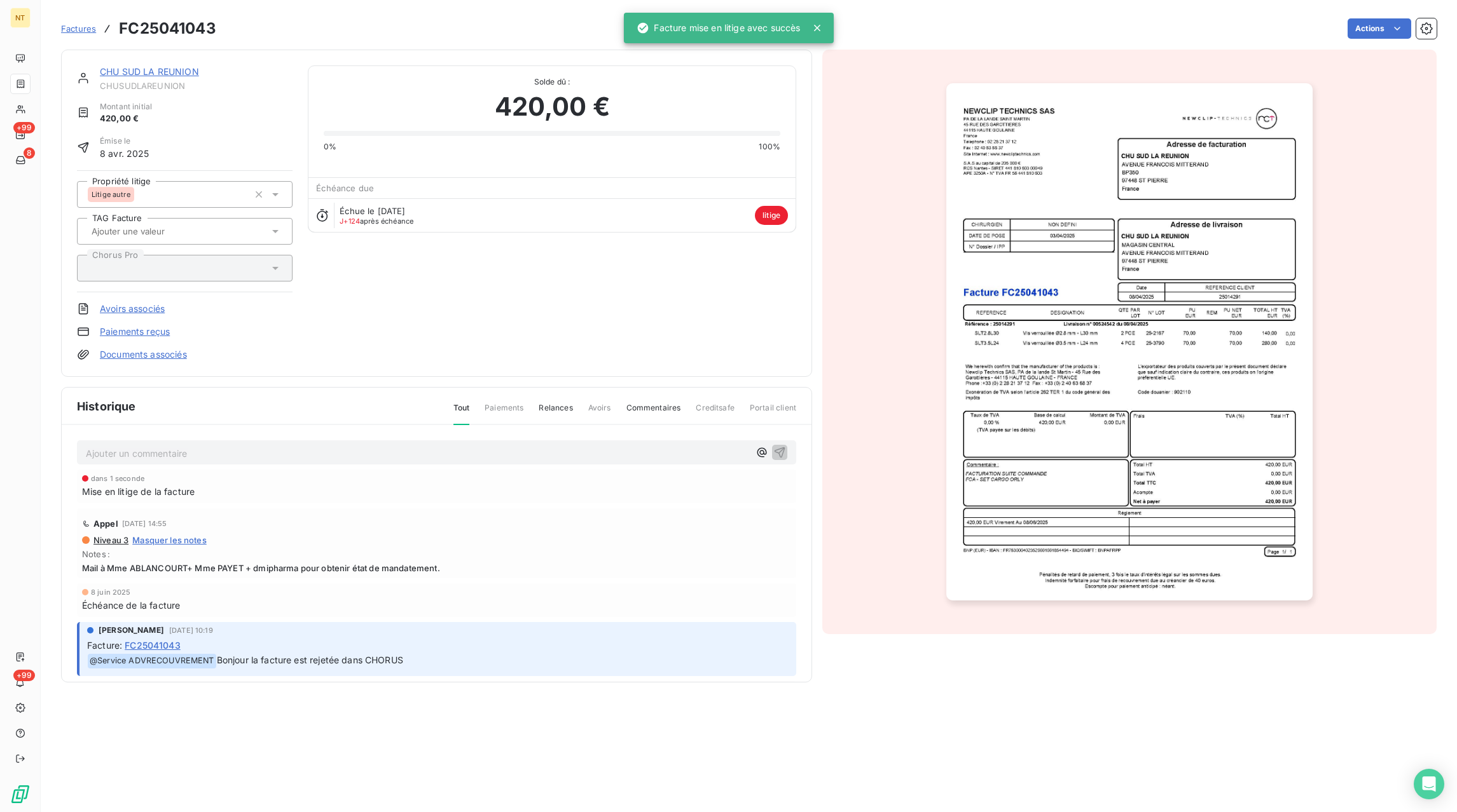
click at [118, 448] on p "Ajouter un commentaire ﻿" at bounding box center [417, 454] width 663 height 16
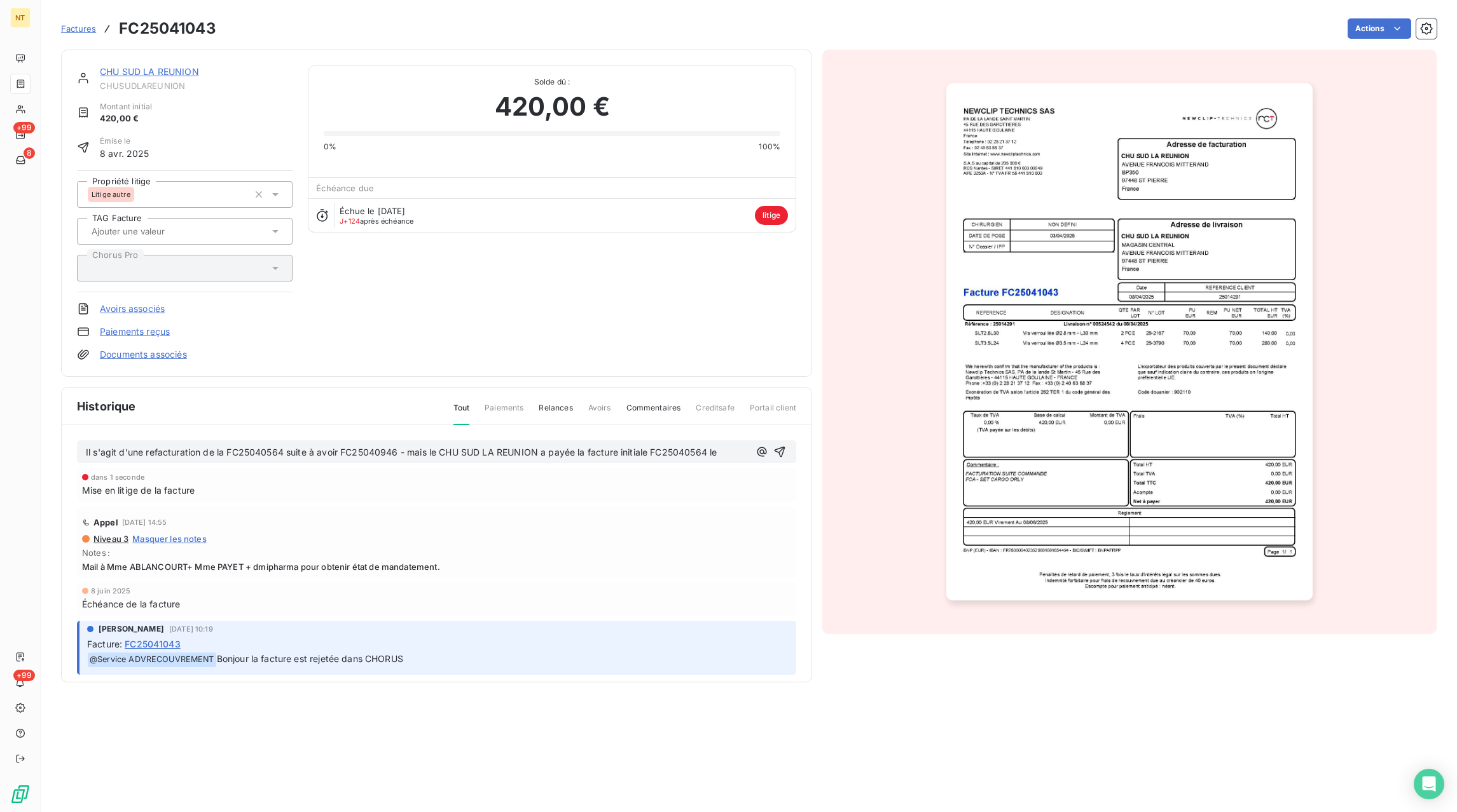
click at [734, 454] on p "Il s'agit d'une refacturation de la FC25040564 suite à avoir FC25040946 - mais …" at bounding box center [417, 453] width 663 height 14
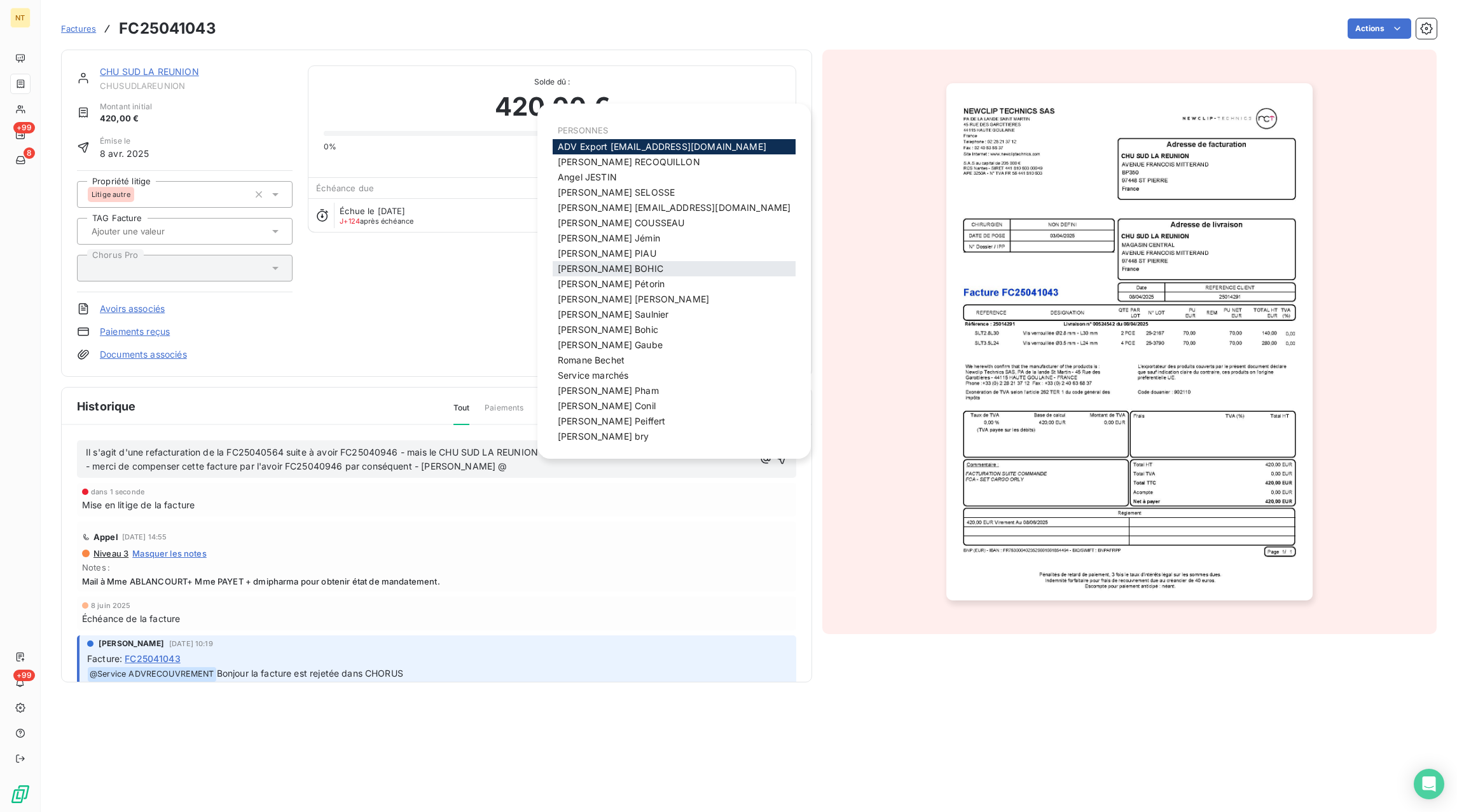
click at [586, 269] on span "[PERSON_NAME]" at bounding box center [610, 268] width 106 height 10
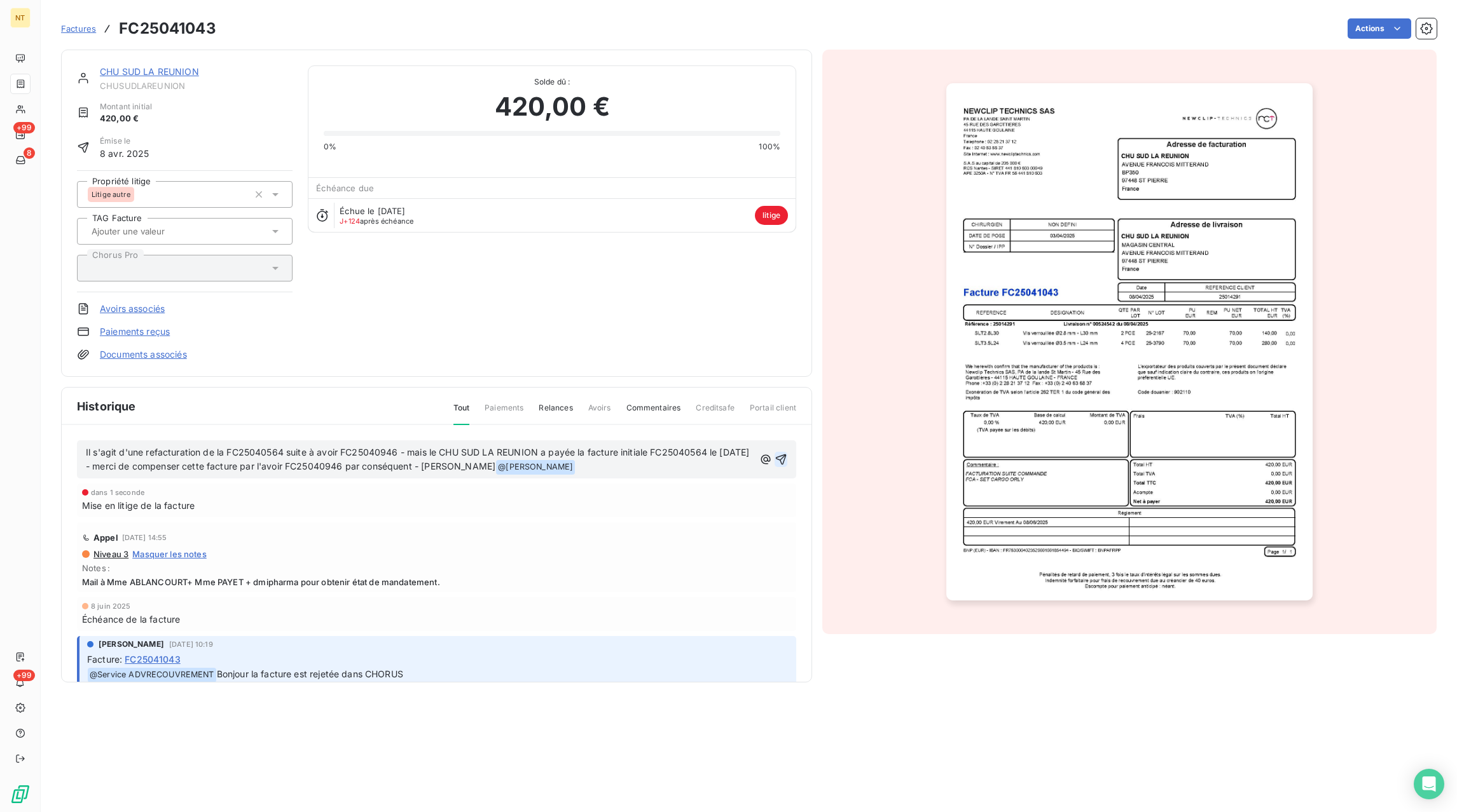
click at [778, 460] on icon "button" at bounding box center [781, 460] width 13 height 13
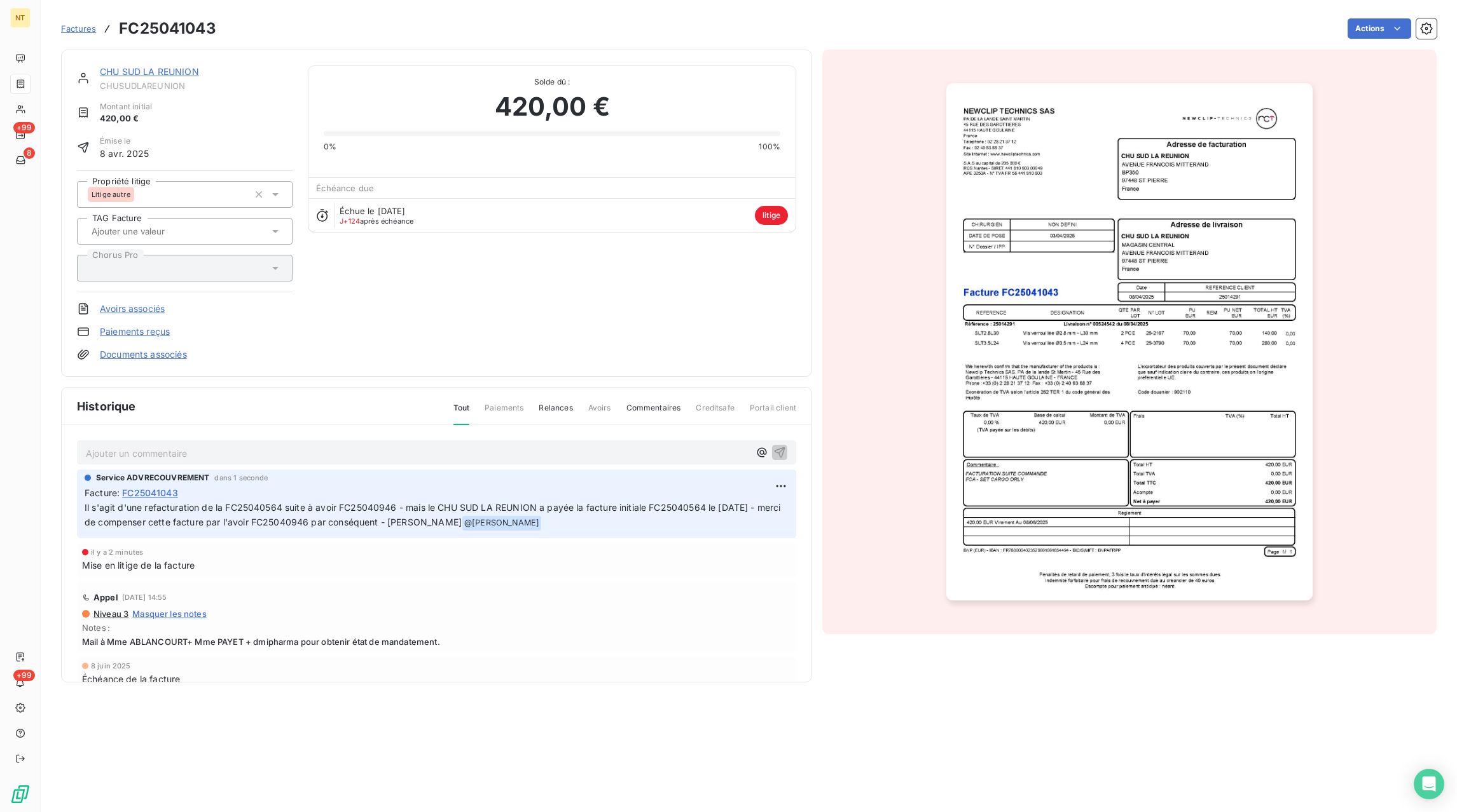
click at [659, 507] on span "Il s'agit d'une refacturation de la FC25040564 suite à avoir FC25040946 - mais …" at bounding box center [434, 515] width 699 height 26
copy span "FC25040564"
click at [75, 24] on span "Factures" at bounding box center [78, 28] width 35 height 10
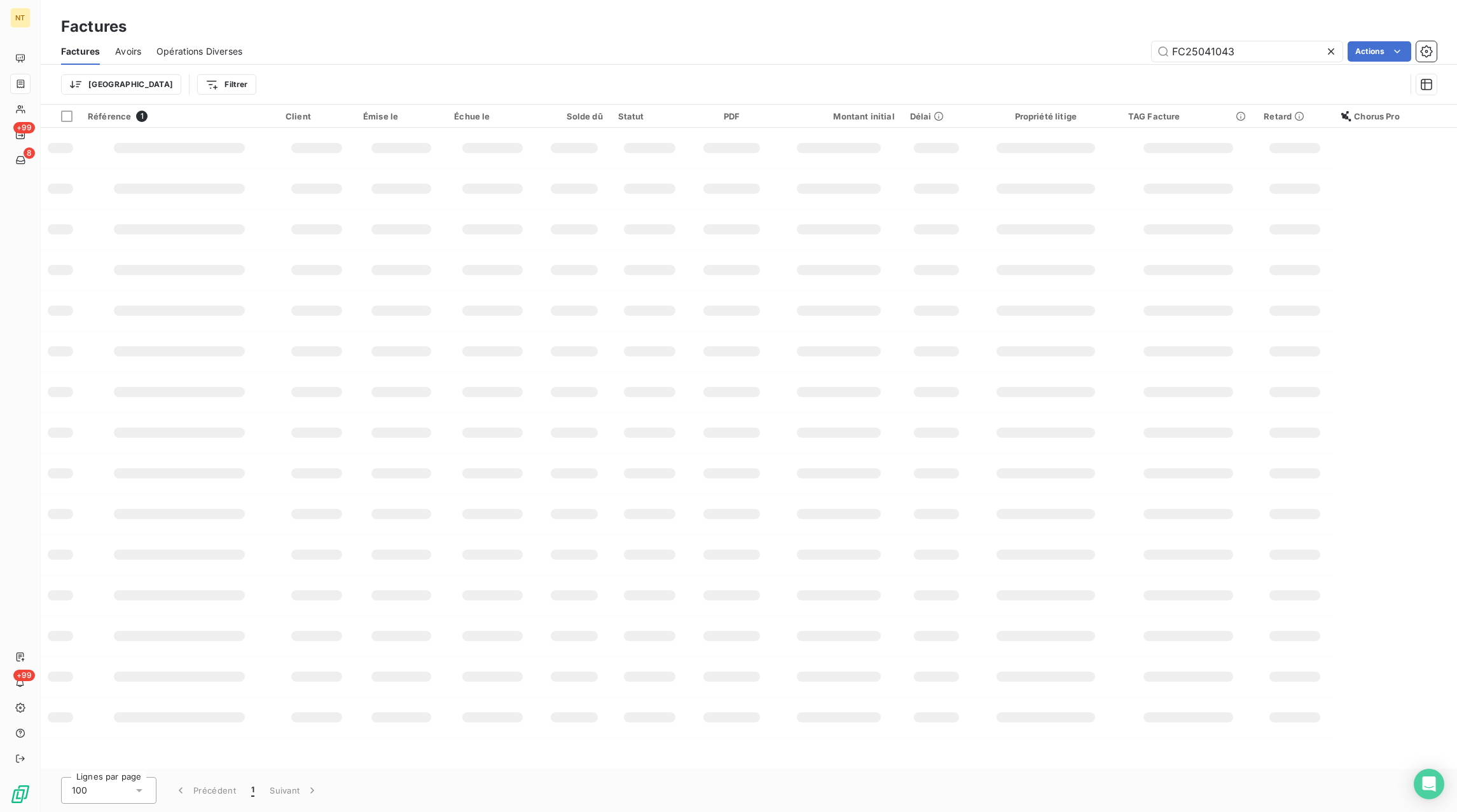
click at [1326, 49] on icon at bounding box center [1331, 52] width 13 height 13
click at [1317, 52] on input "text" at bounding box center [1247, 51] width 191 height 20
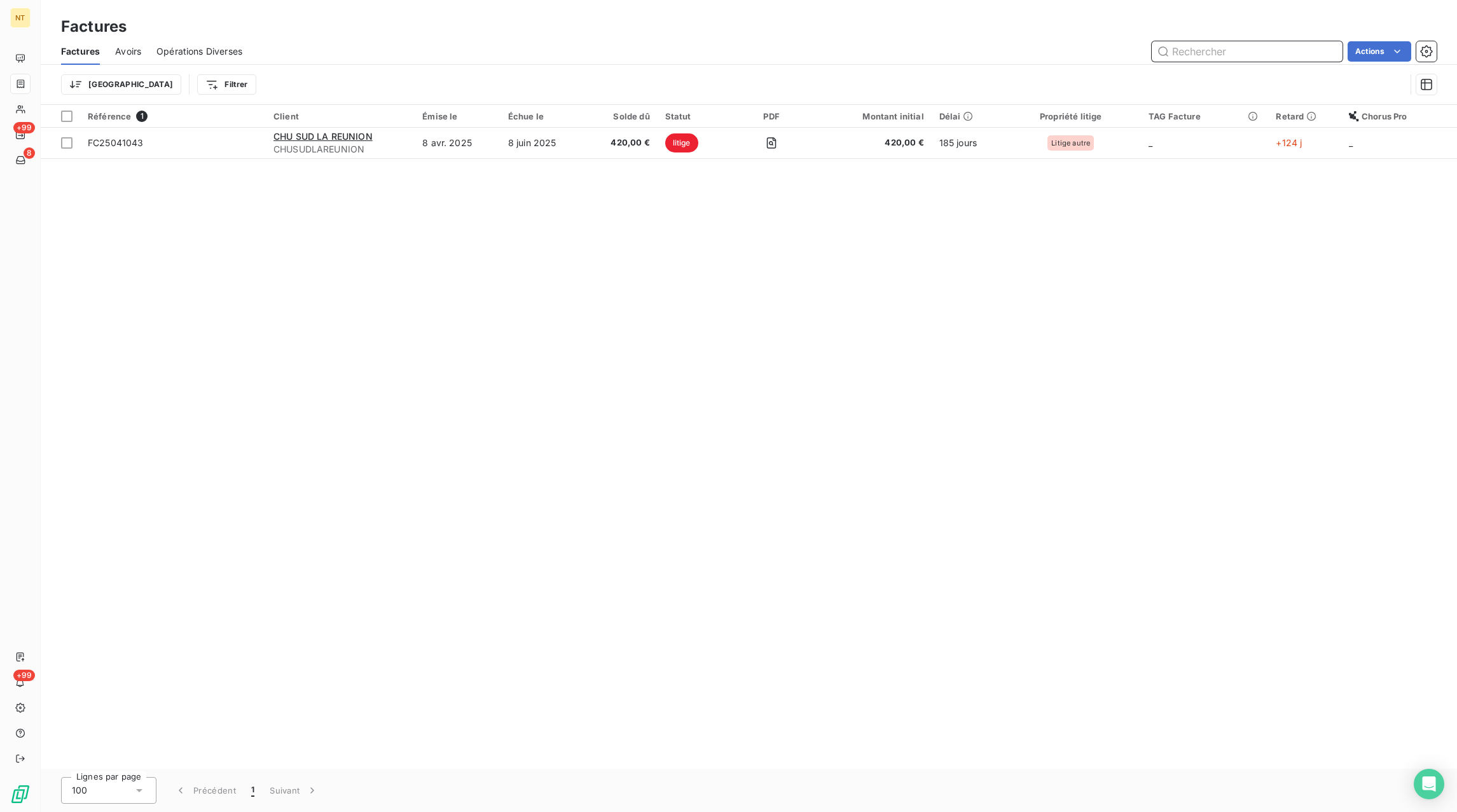
paste input "FC25040564"
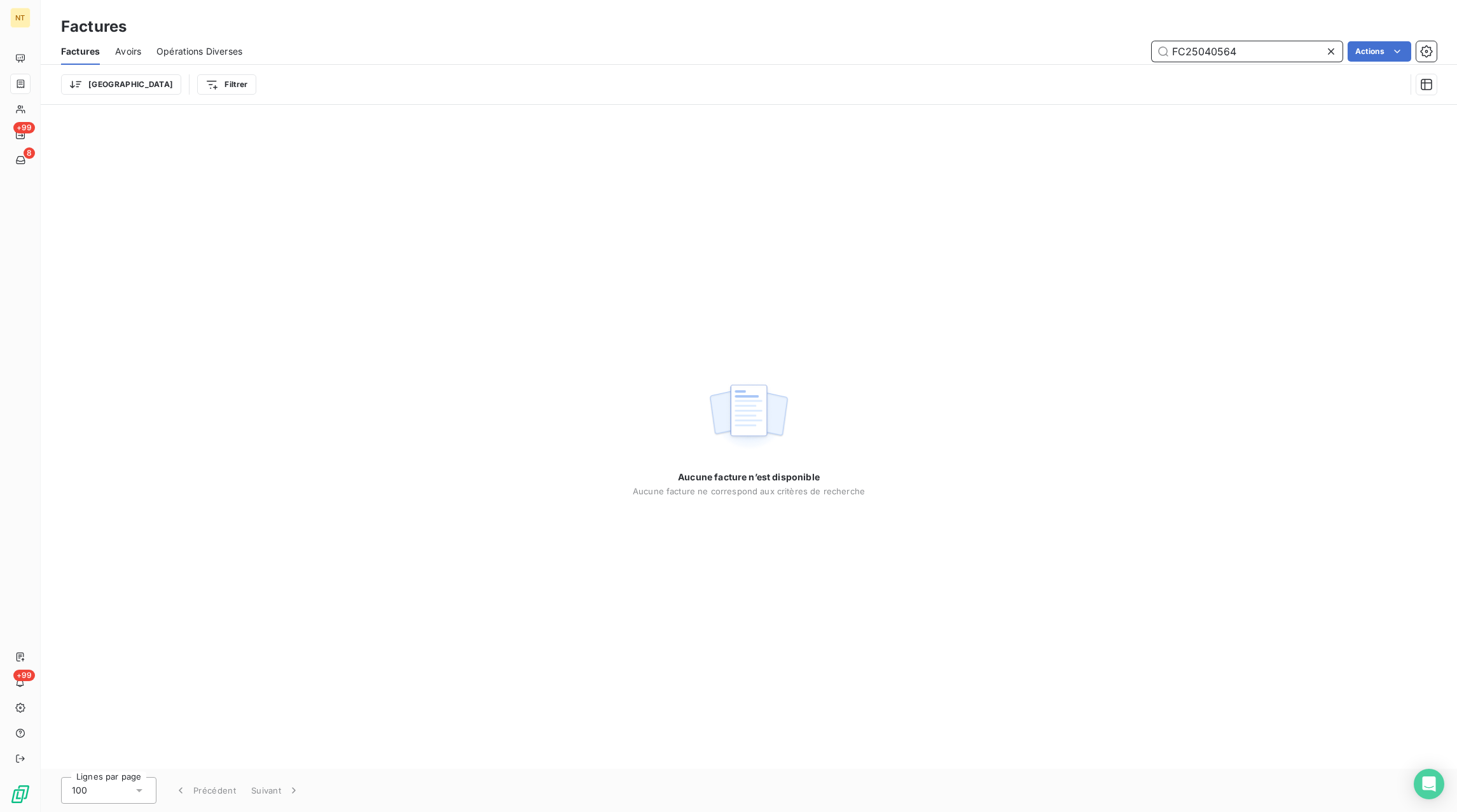
type input "FC25040564"
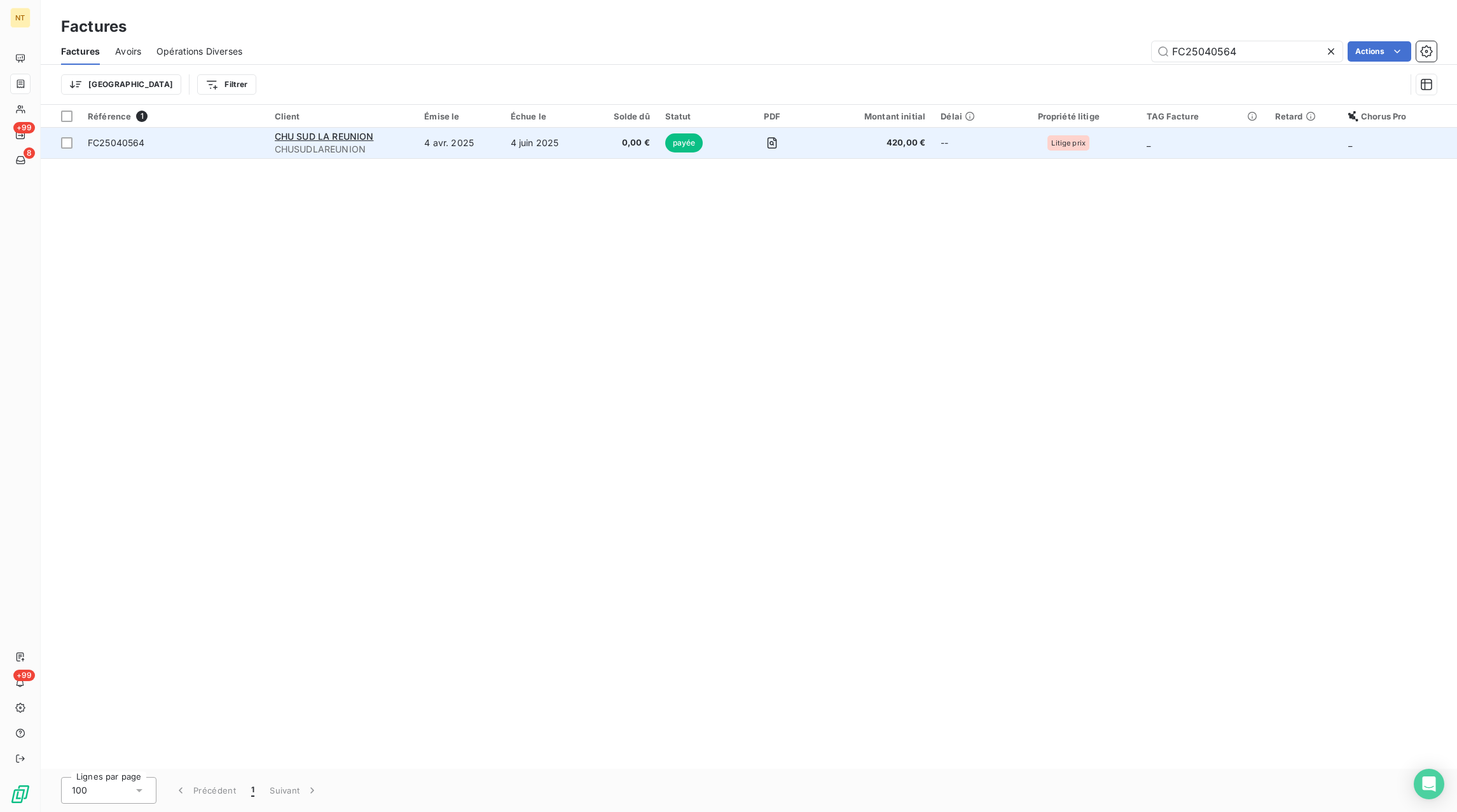
click at [586, 138] on td "4 juin 2025" at bounding box center [546, 143] width 87 height 31
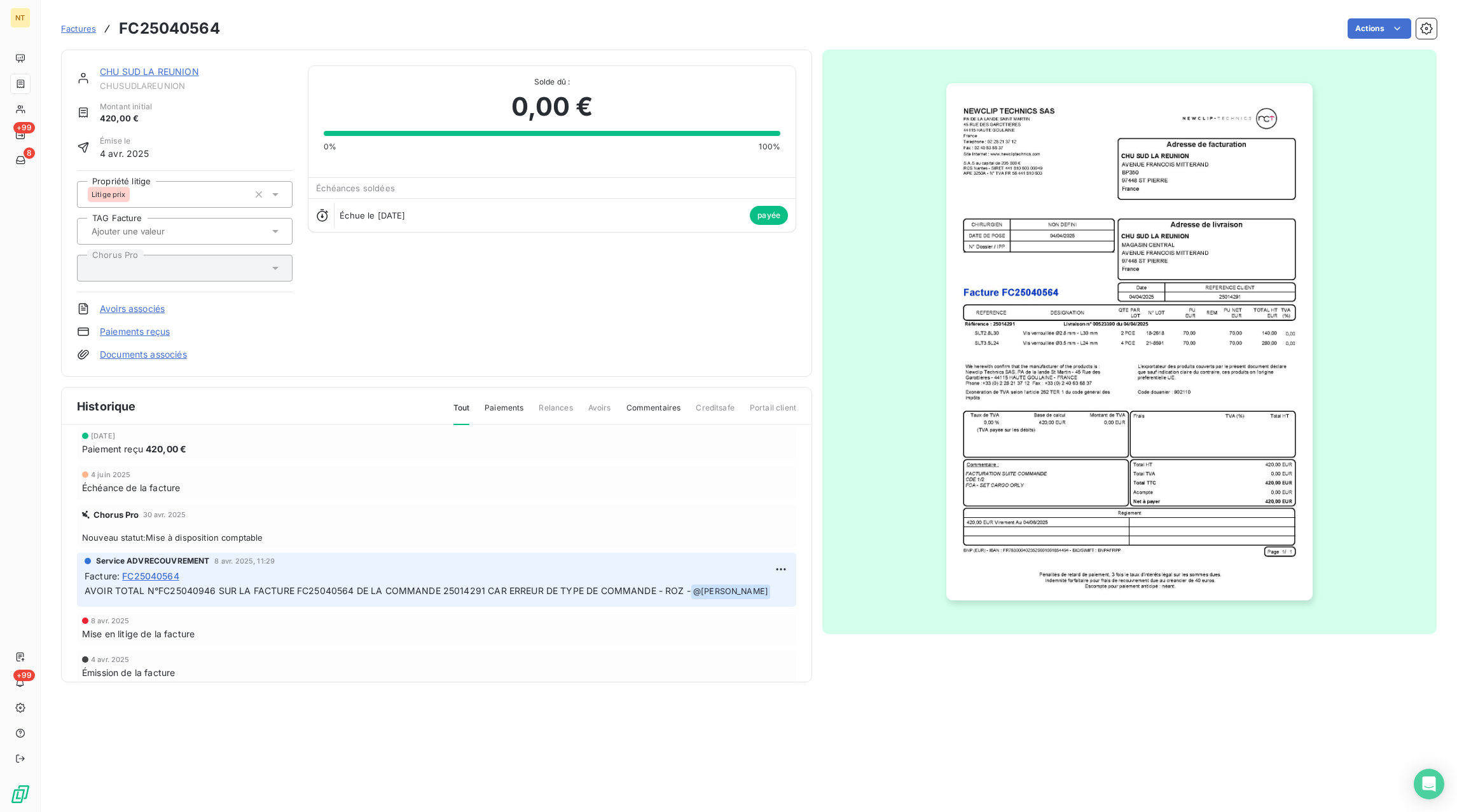
scroll to position [60, 0]
